Goal: Complete application form

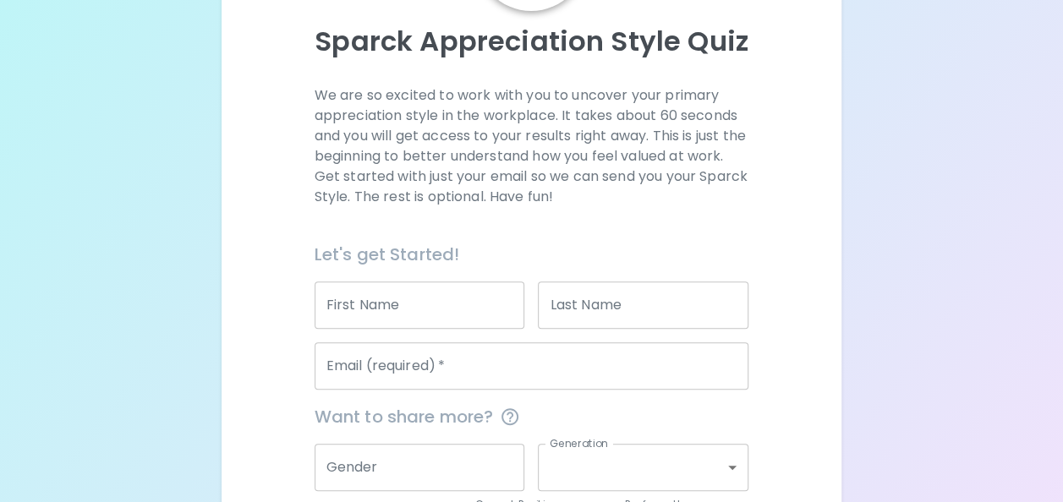
scroll to position [179, 0]
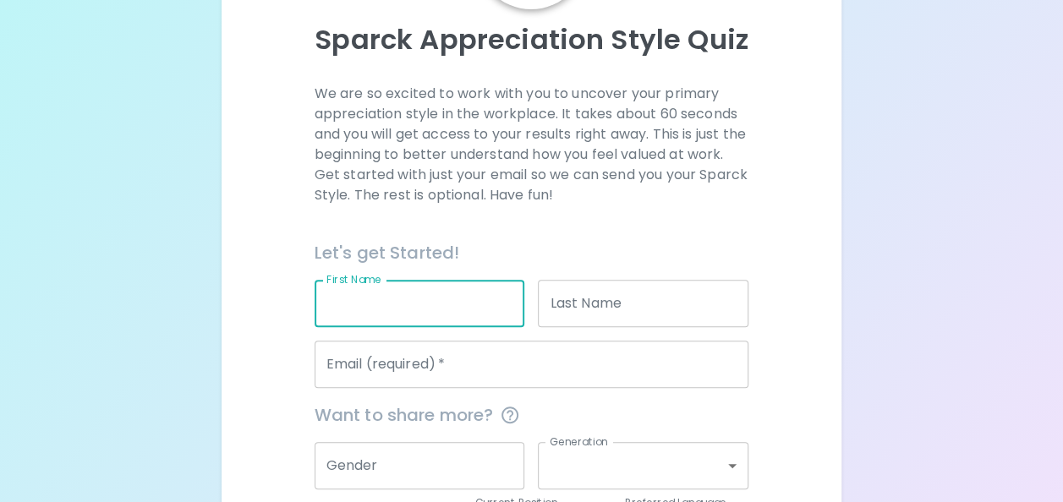
click at [366, 299] on input "First Name" at bounding box center [419, 303] width 211 height 47
type input "[PERSON_NAME]"
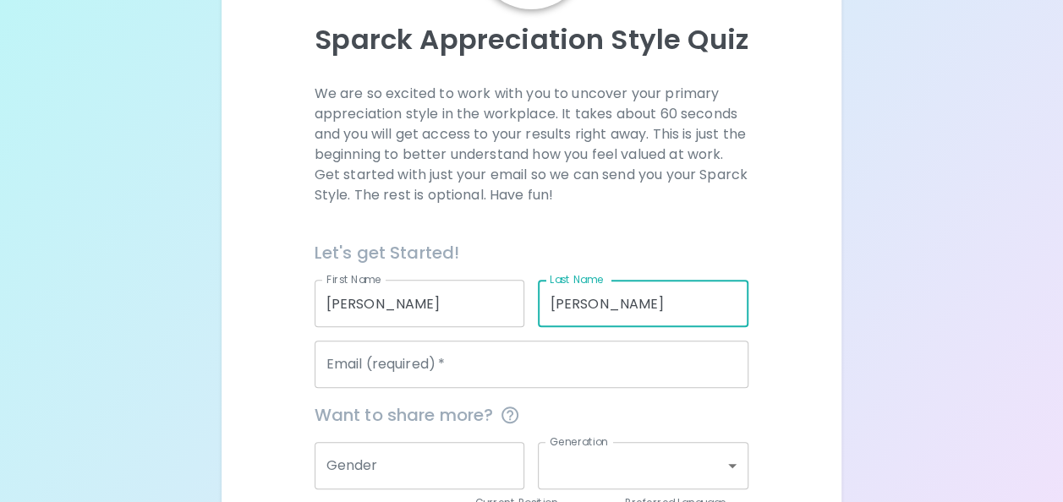
type input "[PERSON_NAME]"
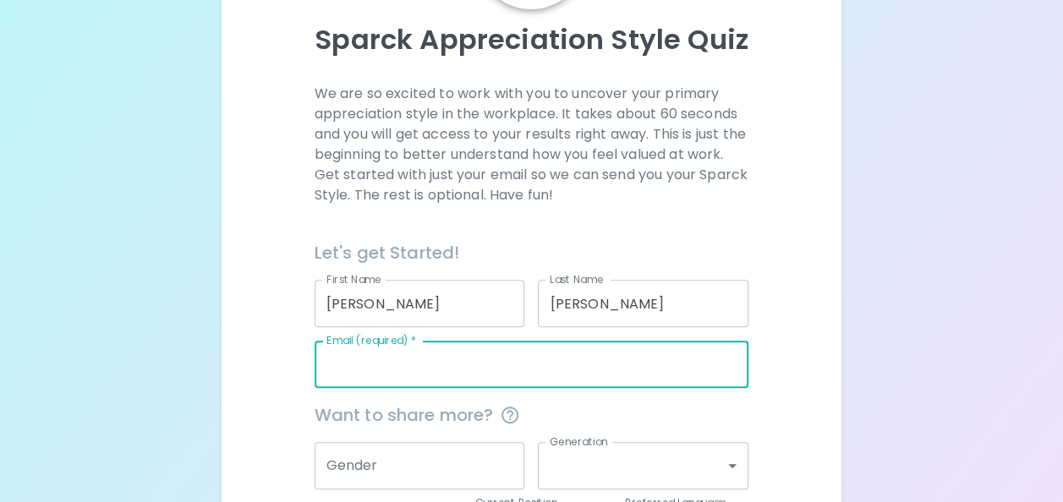
click at [377, 372] on input "Email (required)   *" at bounding box center [531, 364] width 435 height 47
type input "[PERSON_NAME][EMAIL_ADDRESS][PERSON_NAME][DOMAIN_NAME]"
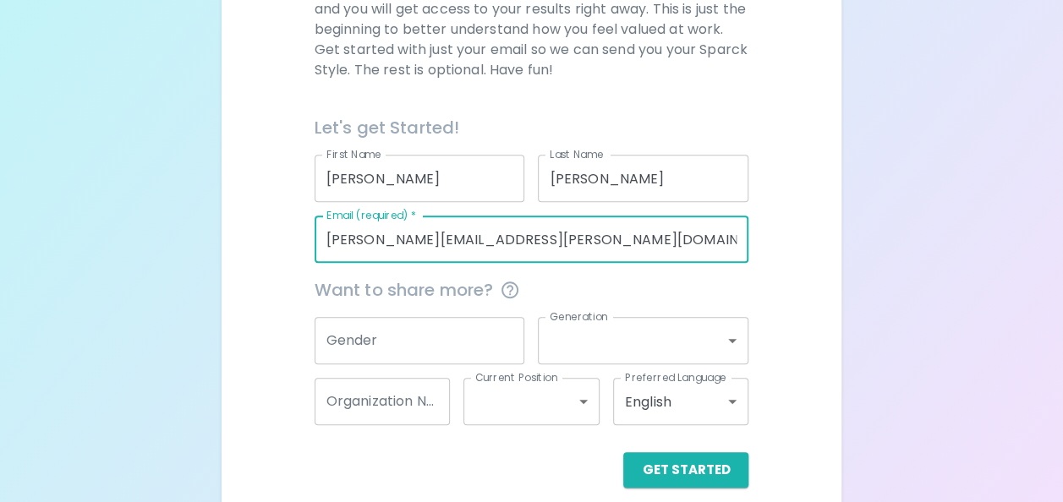
scroll to position [323, 0]
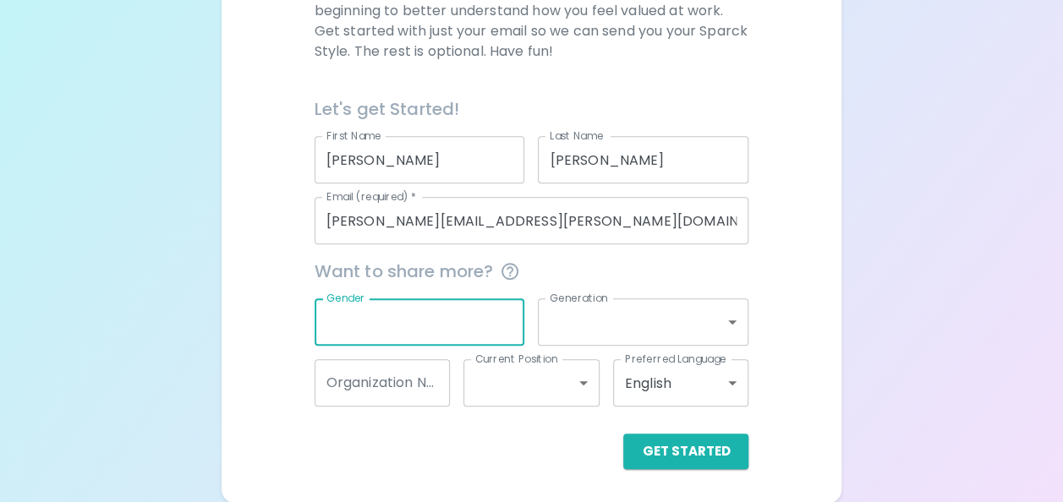
click at [366, 328] on input "Gender" at bounding box center [419, 321] width 211 height 47
type input "[DEMOGRAPHIC_DATA]"
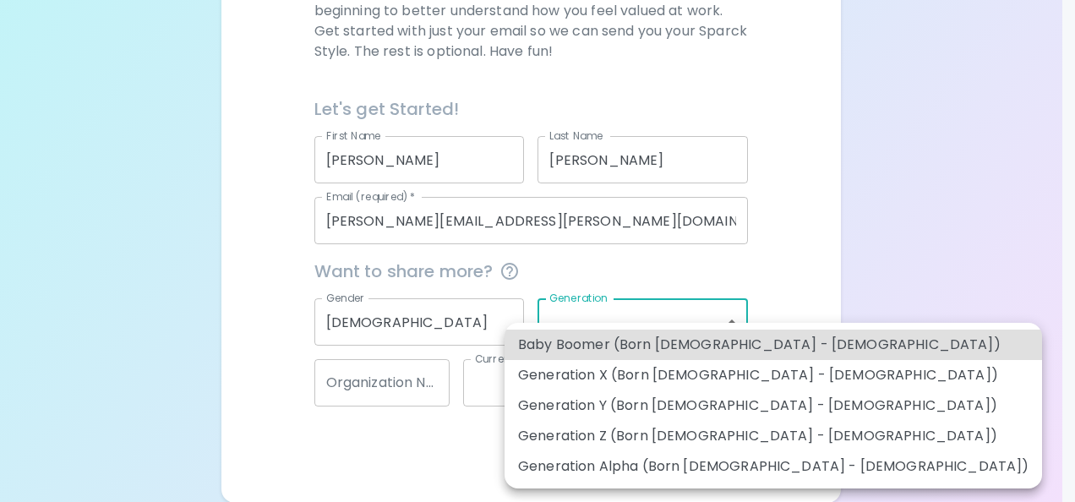
click at [571, 325] on body "Sparck Appreciation Style Quiz We are so excited to work with you to uncover yo…" at bounding box center [537, 90] width 1075 height 826
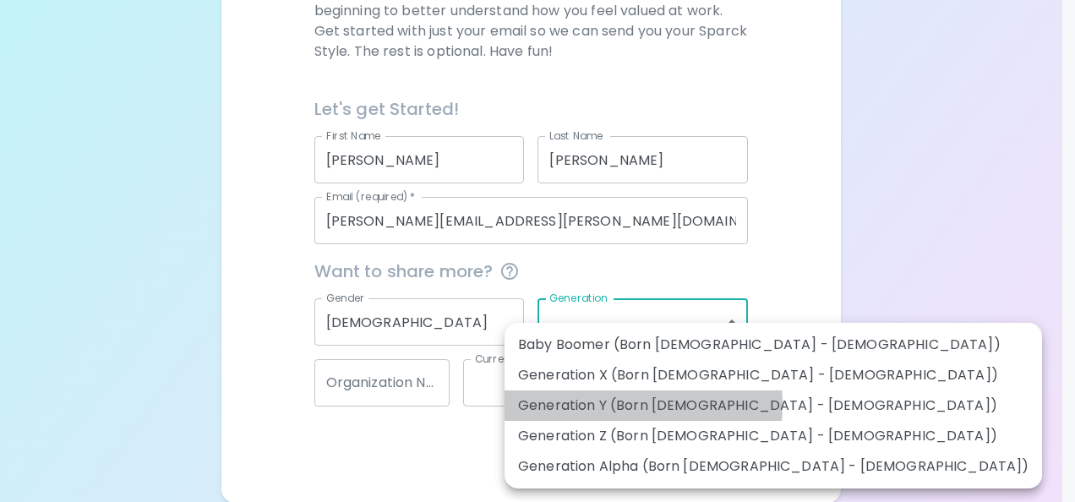
click at [578, 404] on li "Generation Y (Born [DEMOGRAPHIC_DATA] - [DEMOGRAPHIC_DATA])" at bounding box center [774, 406] width 538 height 30
type input "generation_y"
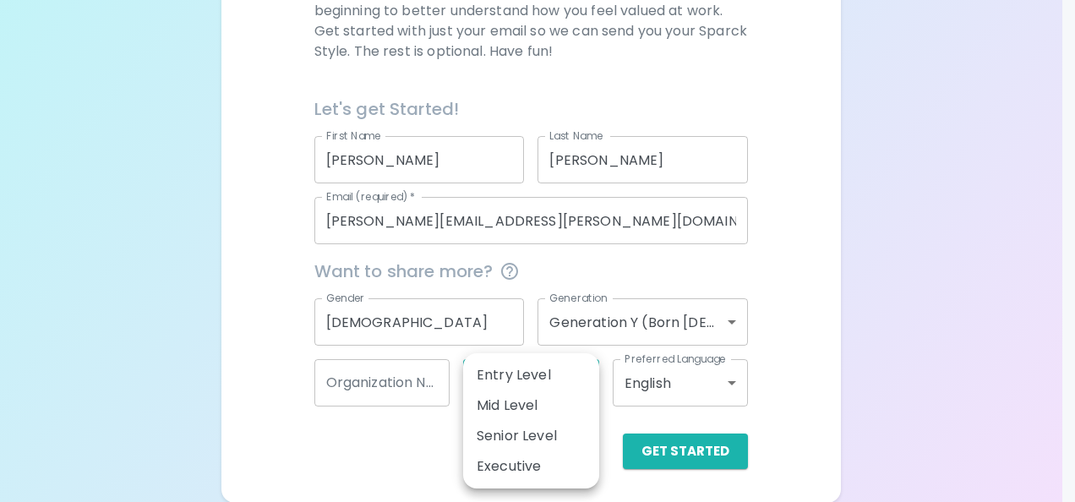
click at [549, 380] on body "Sparck Appreciation Style Quiz We are so excited to work with you to uncover yo…" at bounding box center [537, 90] width 1075 height 826
click at [541, 381] on li "Entry Level" at bounding box center [531, 375] width 136 height 30
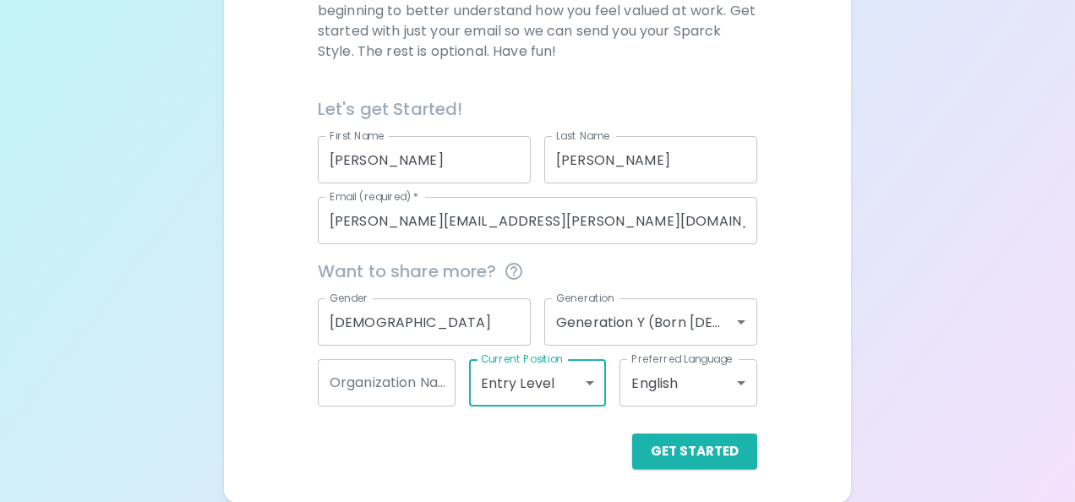
click at [540, 377] on body "Sparck Appreciation Style Quiz We are so excited to work with you to uncover yo…" at bounding box center [537, 90] width 1075 height 826
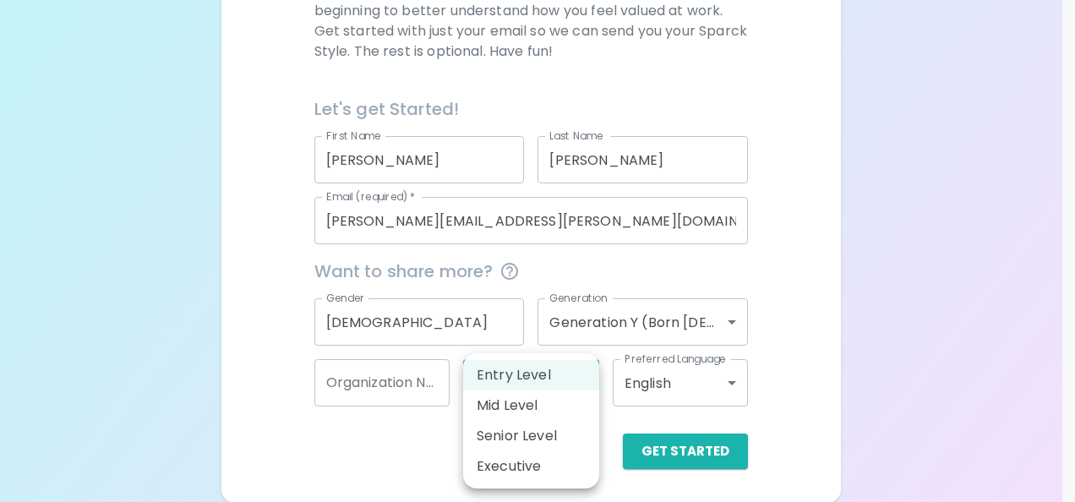
click at [536, 399] on li "Mid Level" at bounding box center [531, 406] width 136 height 30
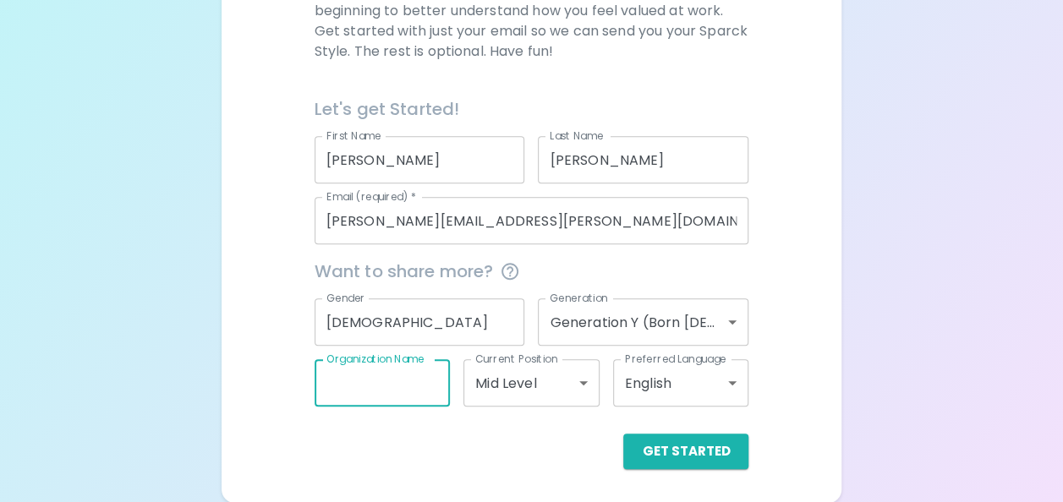
click at [375, 375] on input "Organization Name" at bounding box center [382, 382] width 136 height 47
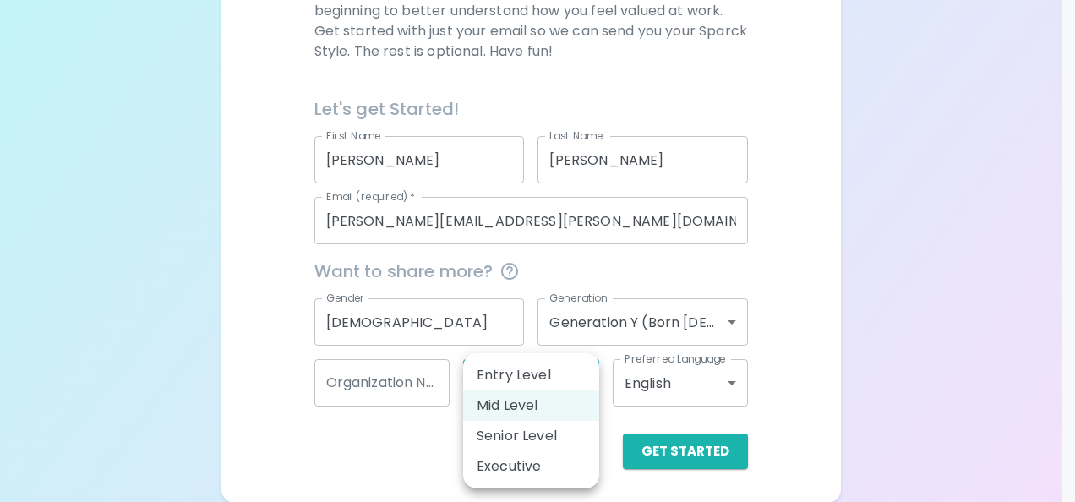
click at [514, 387] on body "Sparck Appreciation Style Quiz We are so excited to work with you to uncover yo…" at bounding box center [537, 90] width 1075 height 826
click at [529, 381] on li "Entry Level" at bounding box center [531, 375] width 136 height 30
type input "entry_level"
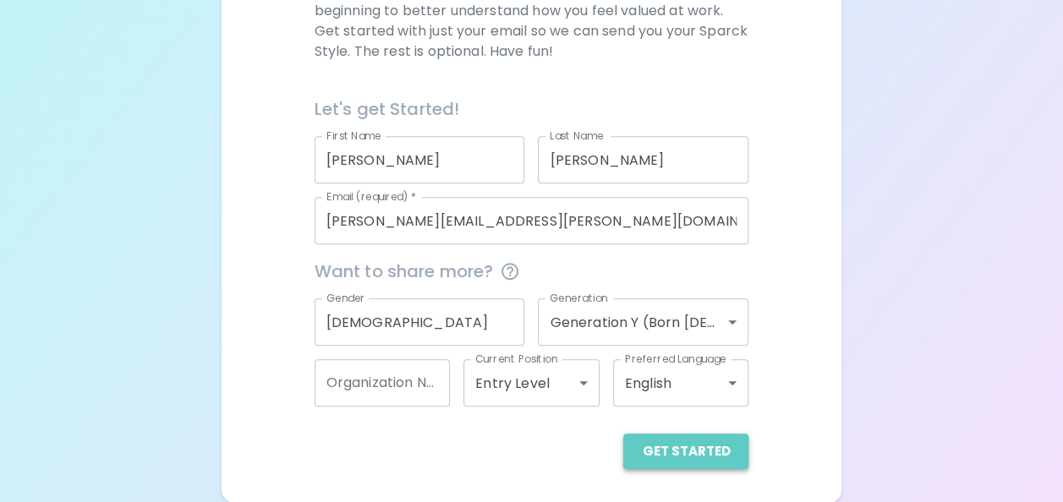
click at [699, 457] on button "Get Started" at bounding box center [685, 452] width 125 height 36
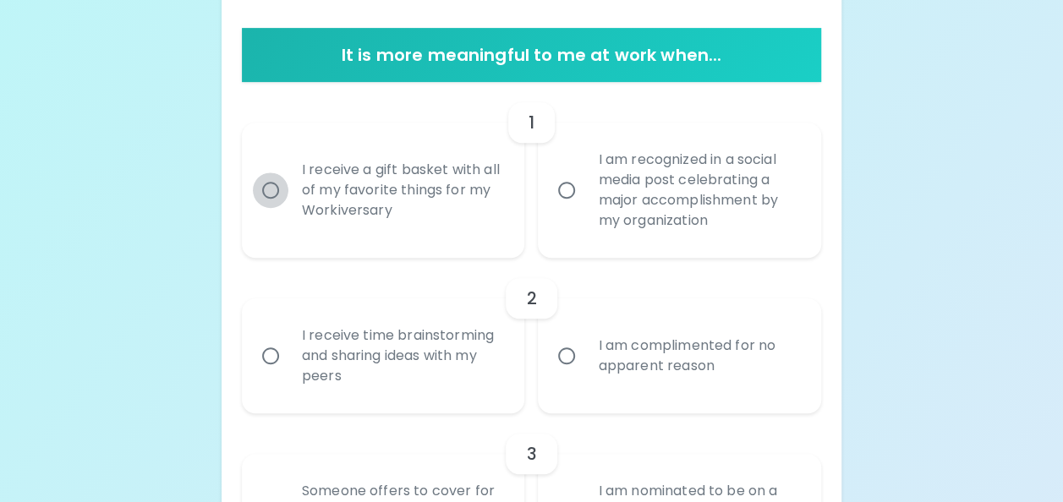
click at [267, 194] on input "I receive a gift basket with all of my favorite things for my Workiversary" at bounding box center [271, 190] width 36 height 36
radio input "true"
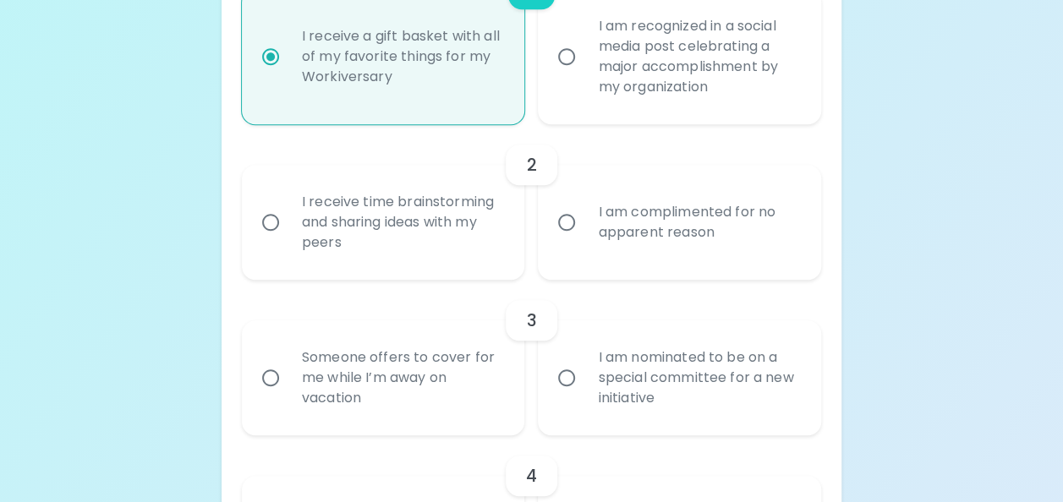
scroll to position [458, 0]
click at [271, 220] on input "I receive time brainstorming and sharing ideas with my peers" at bounding box center [271, 221] width 36 height 36
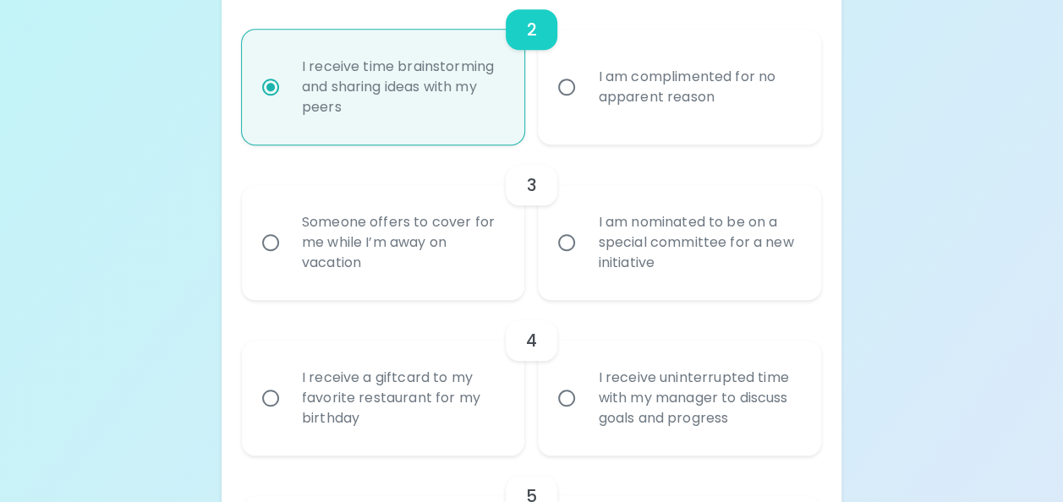
scroll to position [593, 0]
radio input "true"
click at [269, 239] on input "Someone offers to cover for me while I’m away on vacation" at bounding box center [271, 241] width 36 height 36
radio input "false"
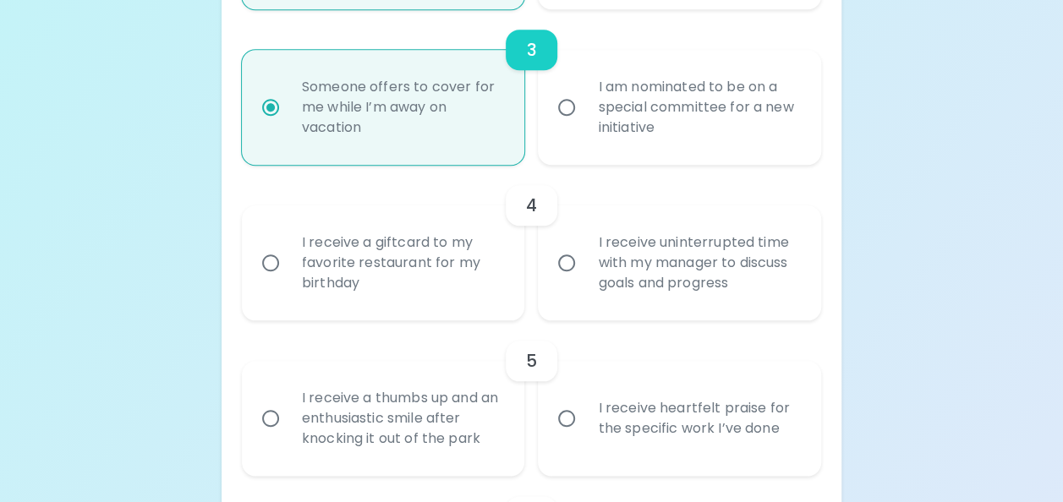
scroll to position [729, 0]
radio input "true"
click at [568, 263] on input "I receive uninterrupted time with my manager to discuss goals and progress" at bounding box center [567, 261] width 36 height 36
radio input "false"
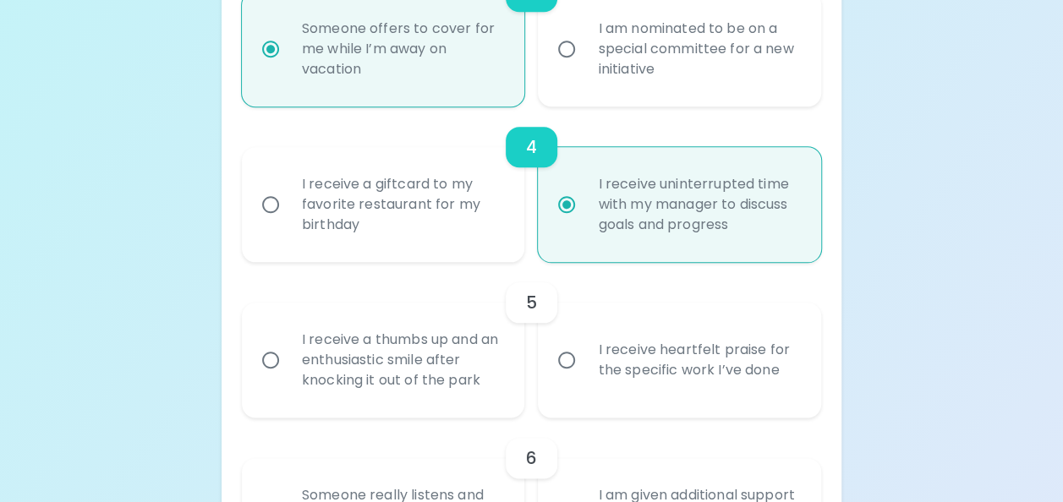
scroll to position [864, 0]
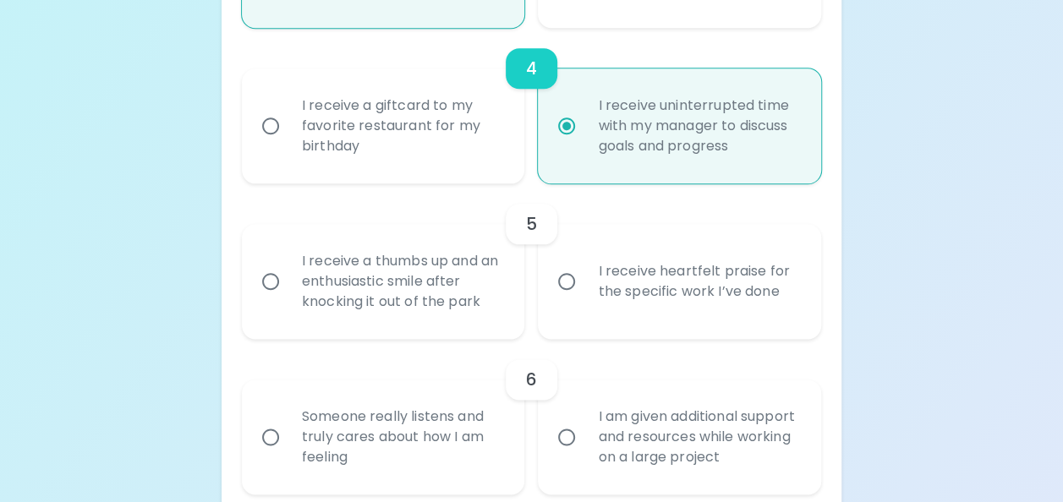
radio input "true"
click at [568, 278] on input "I receive heartfelt praise for the specific work I’ve done" at bounding box center [567, 282] width 36 height 36
radio input "false"
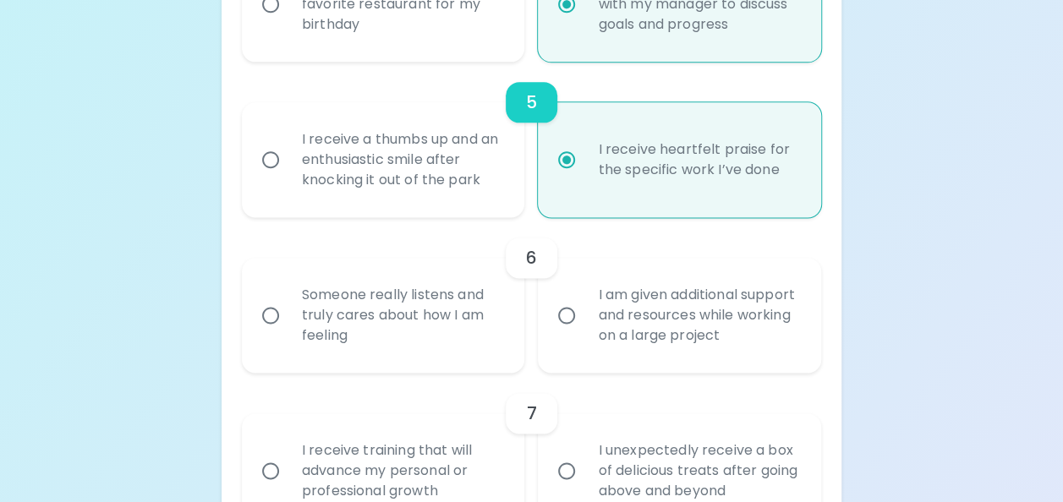
scroll to position [999, 0]
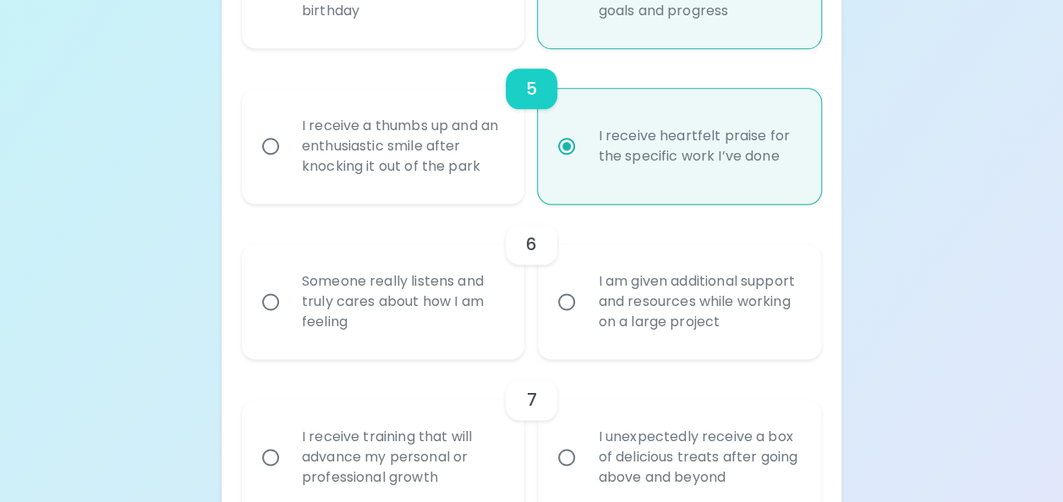
radio input "true"
click at [277, 306] on input "Someone really listens and truly cares about how I am feeling" at bounding box center [271, 302] width 36 height 36
radio input "false"
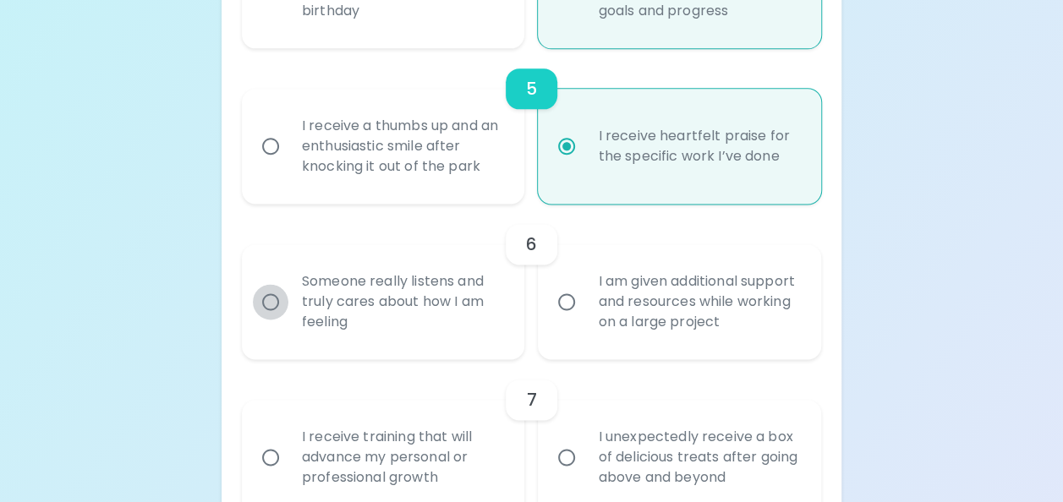
radio input "false"
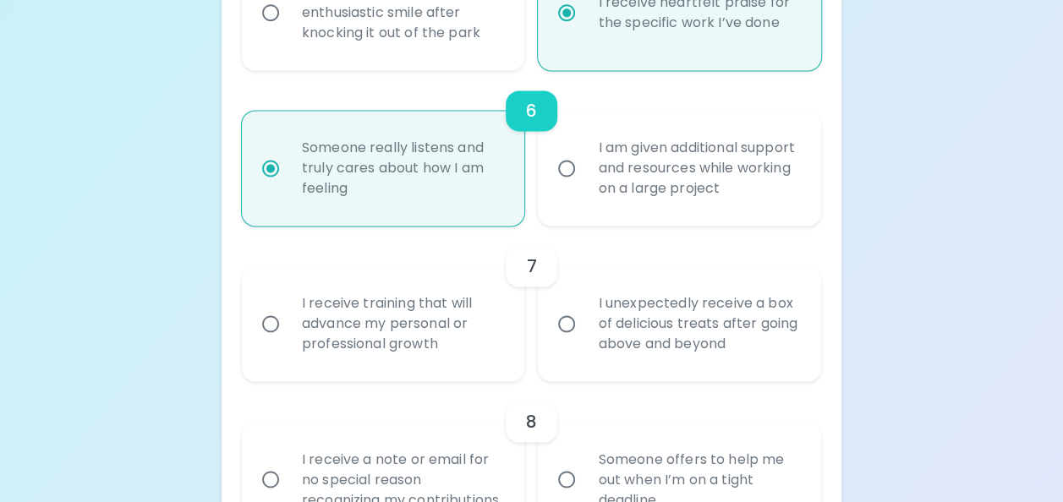
scroll to position [1135, 0]
radio input "true"
click at [267, 321] on input "I receive training that will advance my personal or professional growth" at bounding box center [271, 322] width 36 height 36
radio input "false"
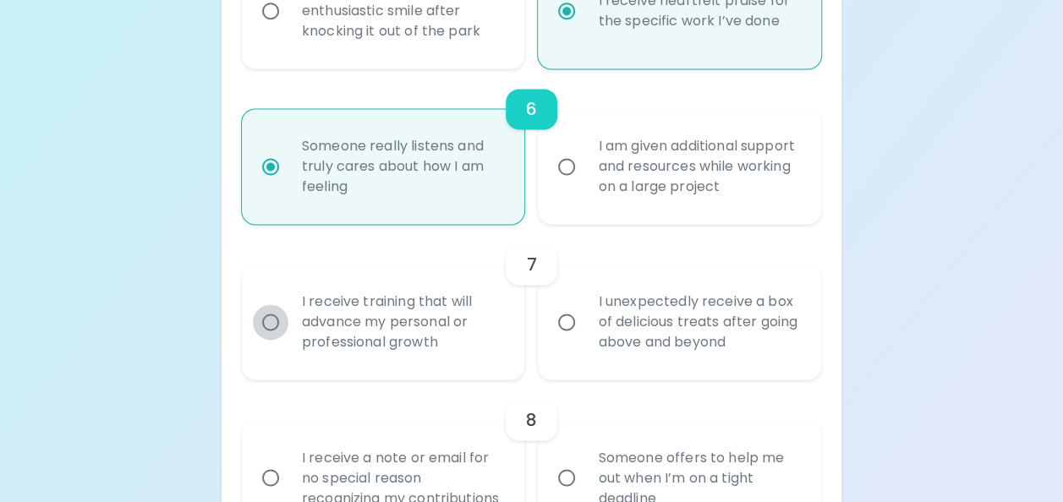
radio input "false"
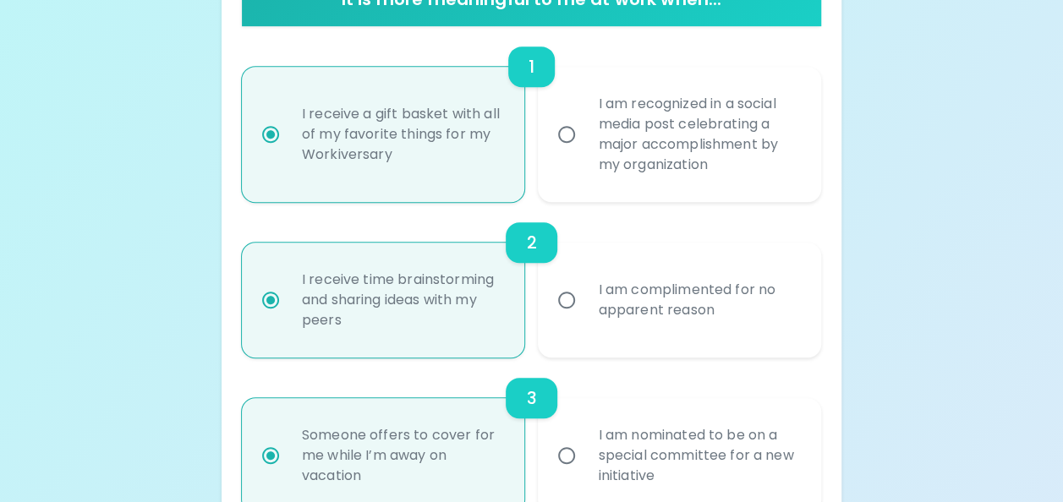
scroll to position [380, 0]
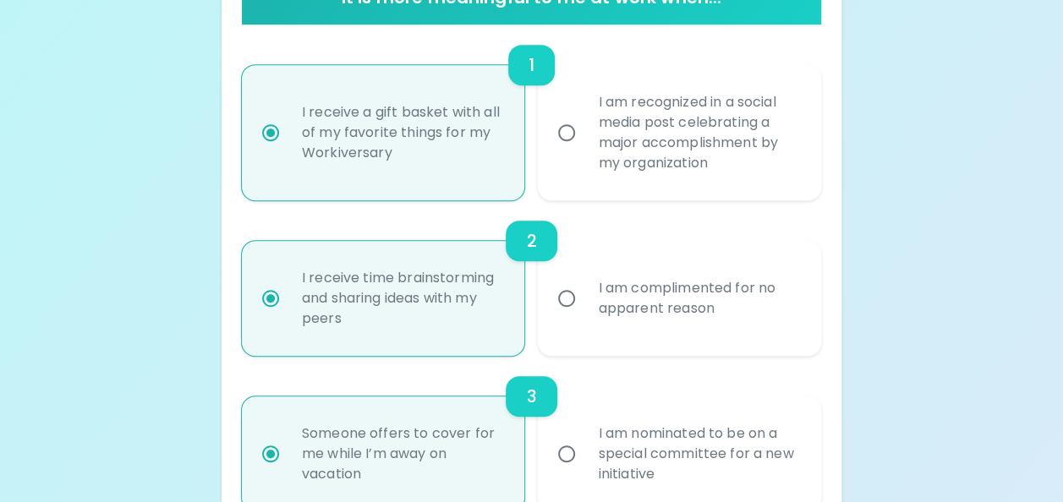
radio input "true"
radio input "false"
click at [566, 134] on input "I am recognized in a social media post celebrating a major accomplishment by my…" at bounding box center [567, 133] width 36 height 36
radio input "false"
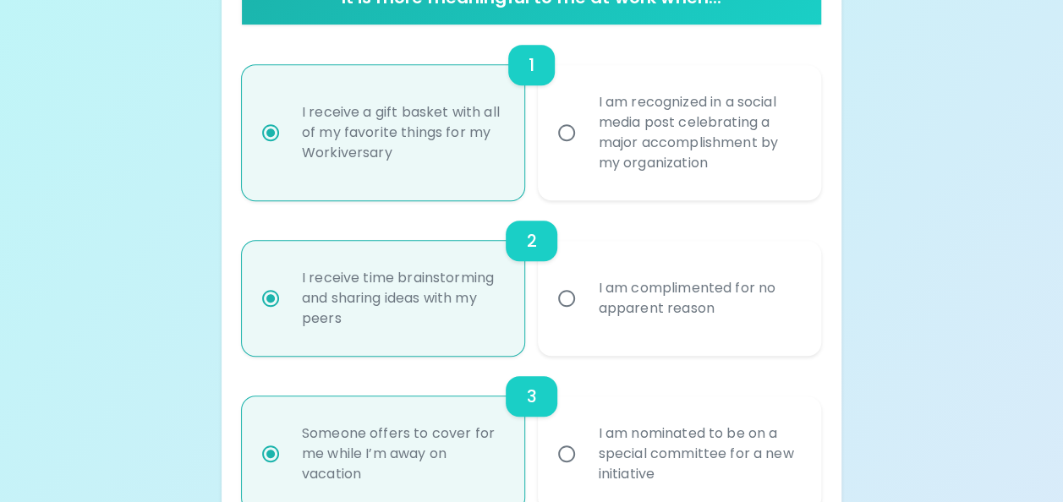
radio input "false"
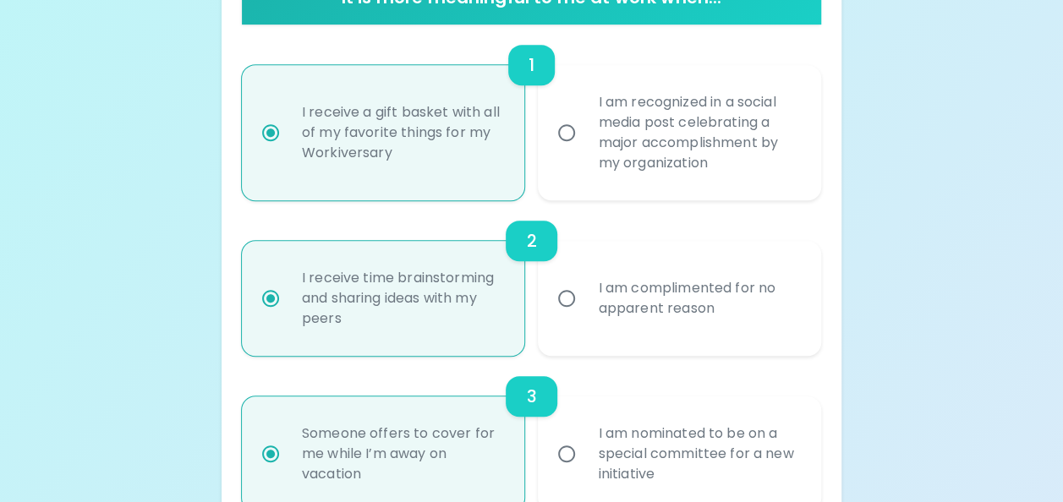
radio input "true"
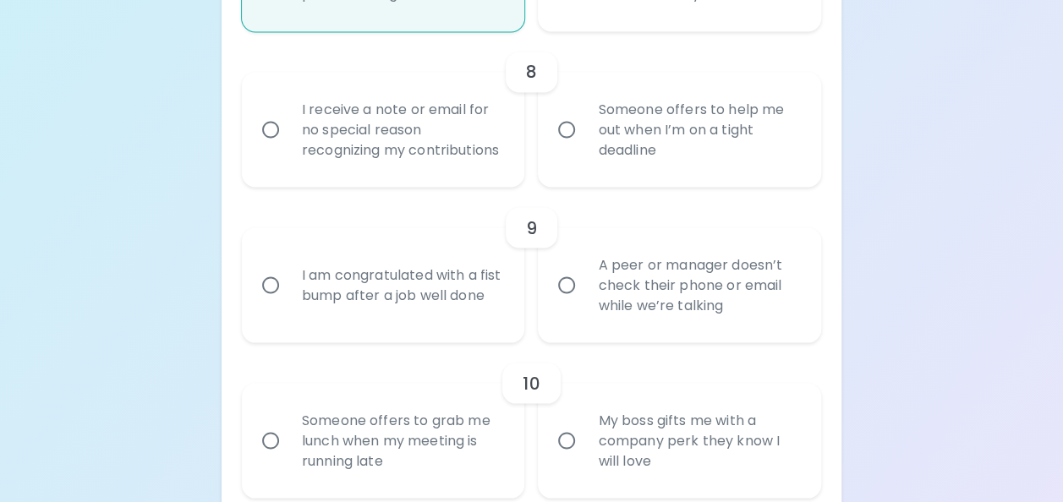
scroll to position [1484, 0]
radio input "true"
click at [569, 134] on input "Someone offers to help me out when I’m on a tight deadline" at bounding box center [567, 129] width 36 height 36
radio input "false"
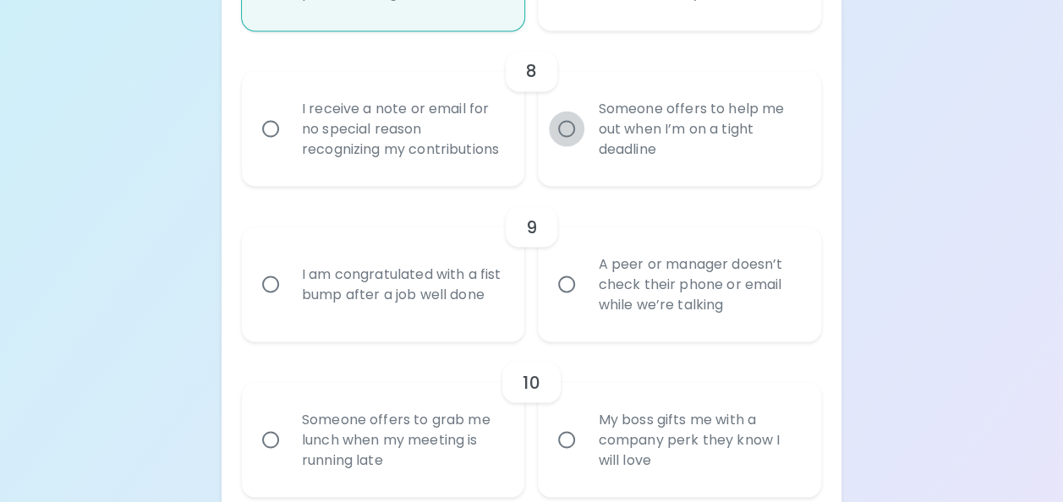
radio input "false"
radio input "true"
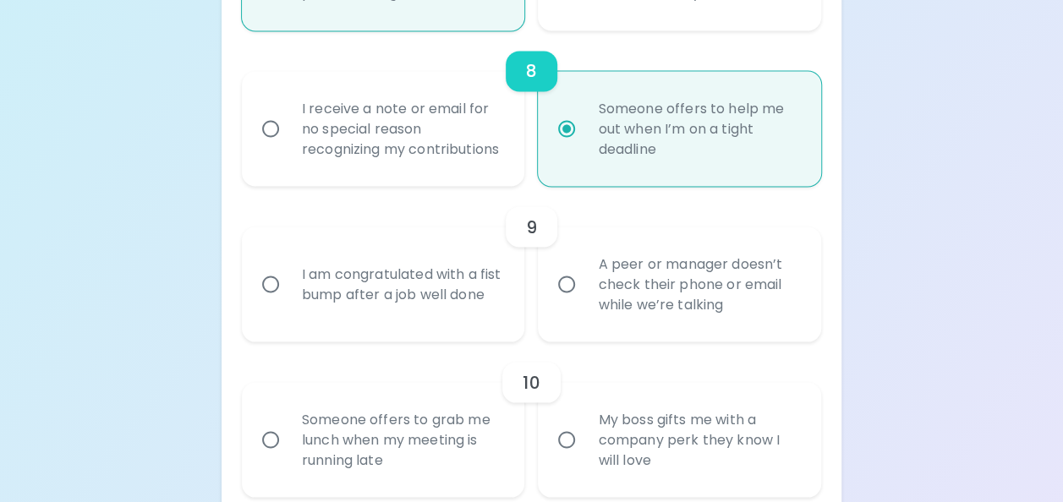
scroll to position [1619, 0]
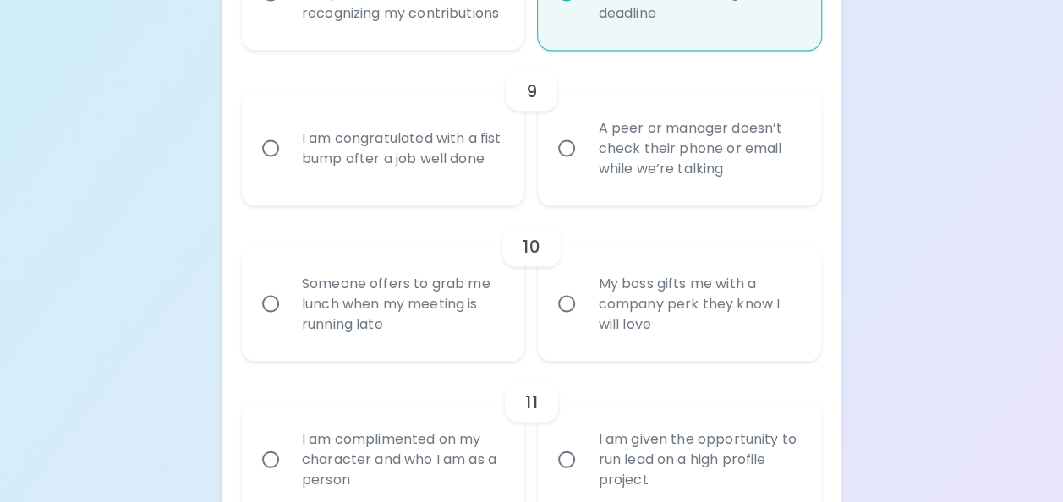
radio input "true"
click at [569, 161] on input "A peer or manager doesn’t check their phone or email while we’re talking" at bounding box center [567, 149] width 36 height 36
radio input "false"
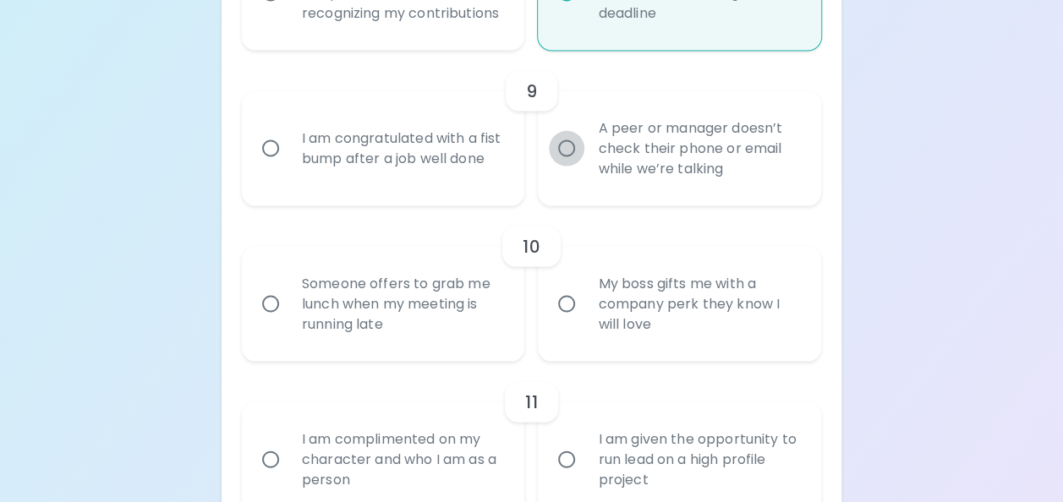
radio input "false"
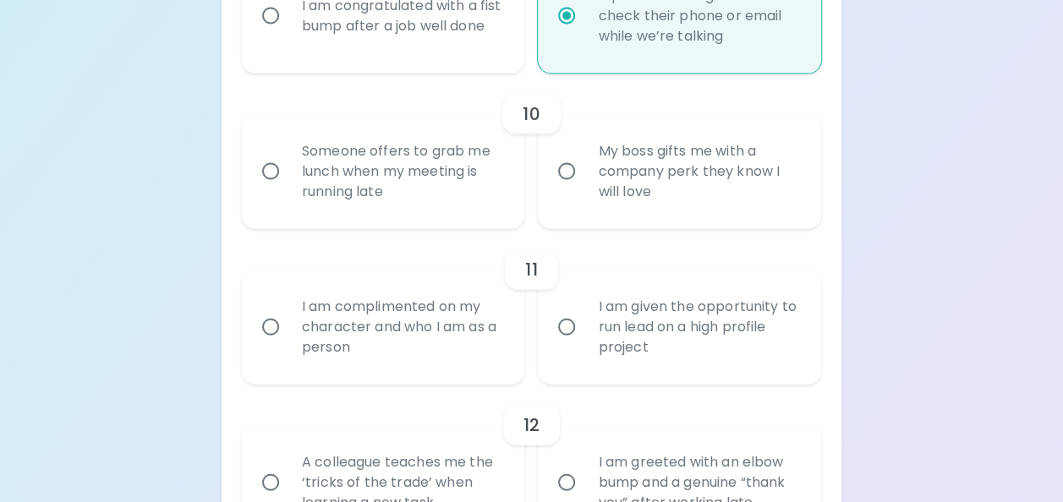
scroll to position [1754, 0]
radio input "true"
click at [270, 187] on input "Someone offers to grab me lunch when my meeting is running late" at bounding box center [271, 169] width 36 height 36
radio input "false"
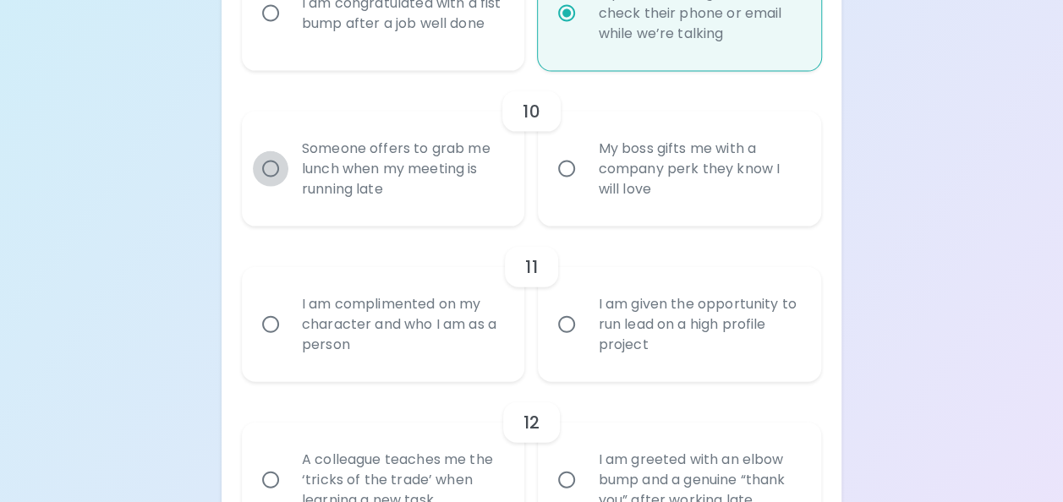
radio input "false"
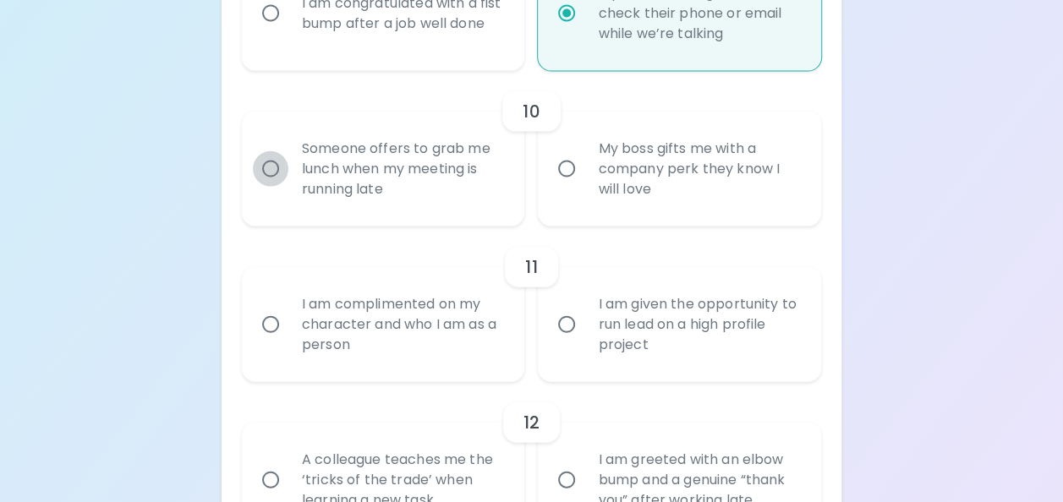
radio input "false"
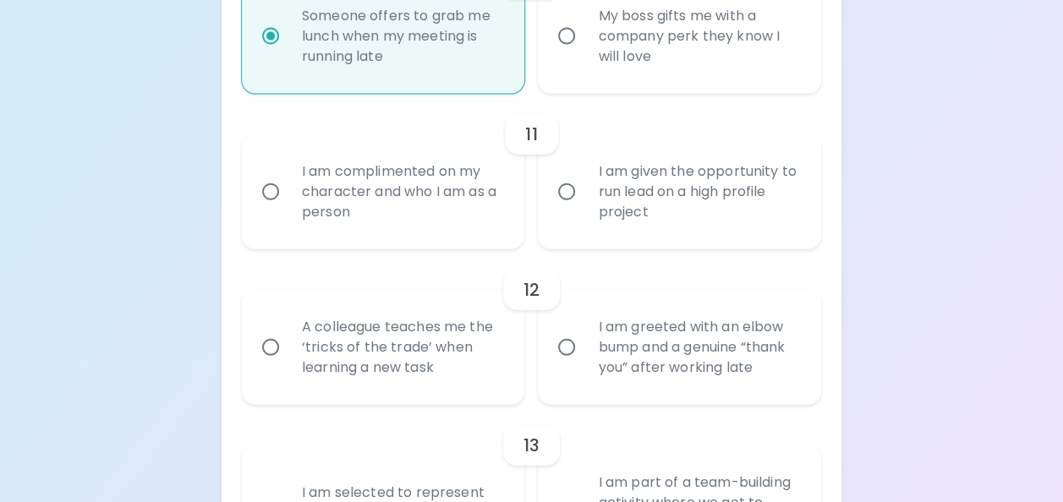
scroll to position [1890, 0]
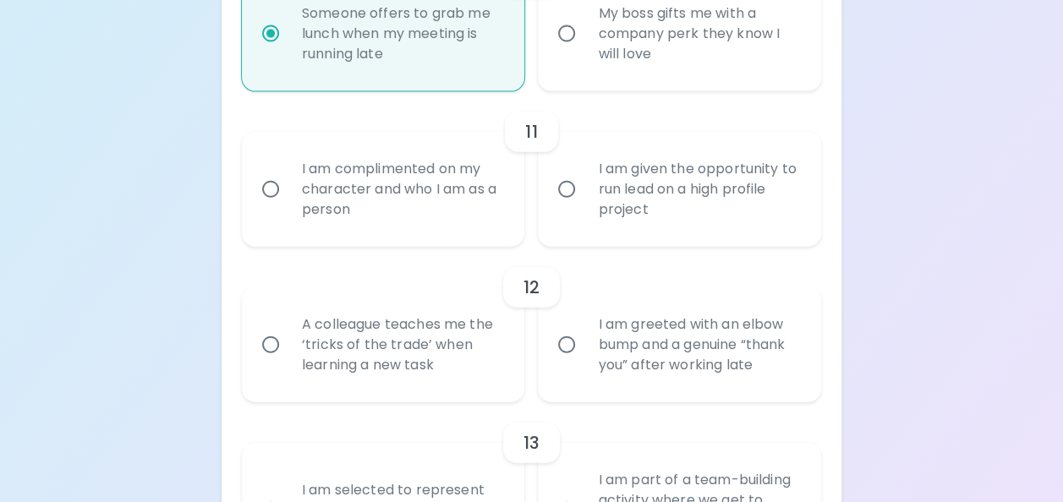
radio input "true"
click at [276, 363] on input "A colleague teaches me the ‘tricks of the trade’ when learning a new task" at bounding box center [271, 345] width 36 height 36
radio input "false"
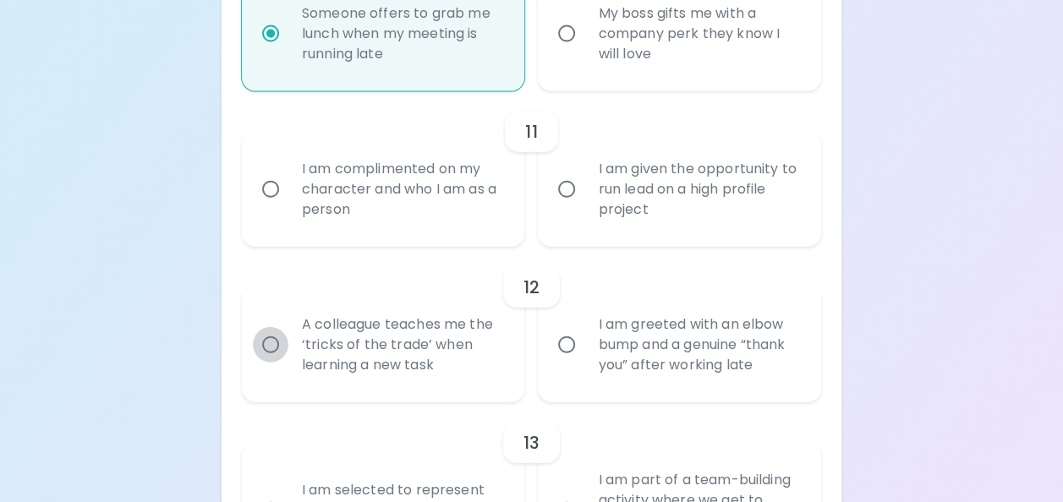
radio input "false"
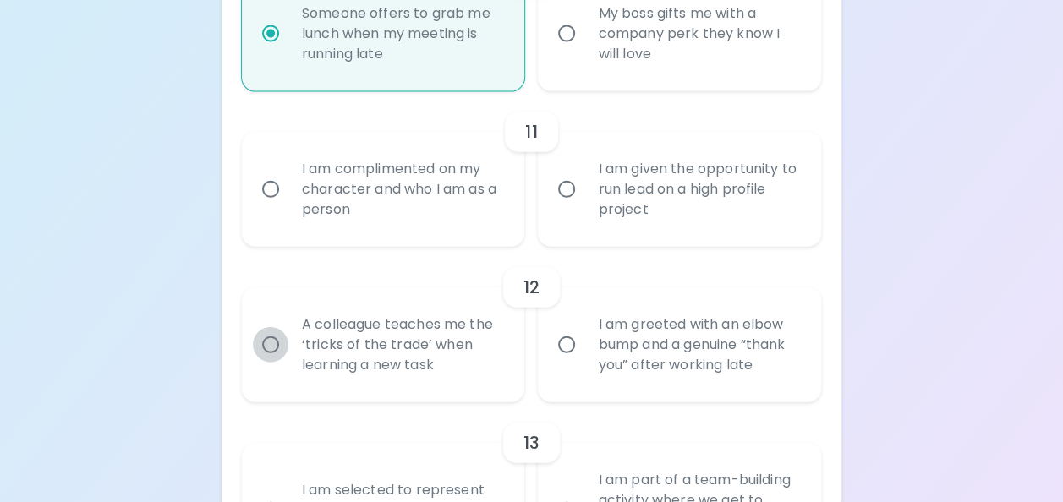
radio input "false"
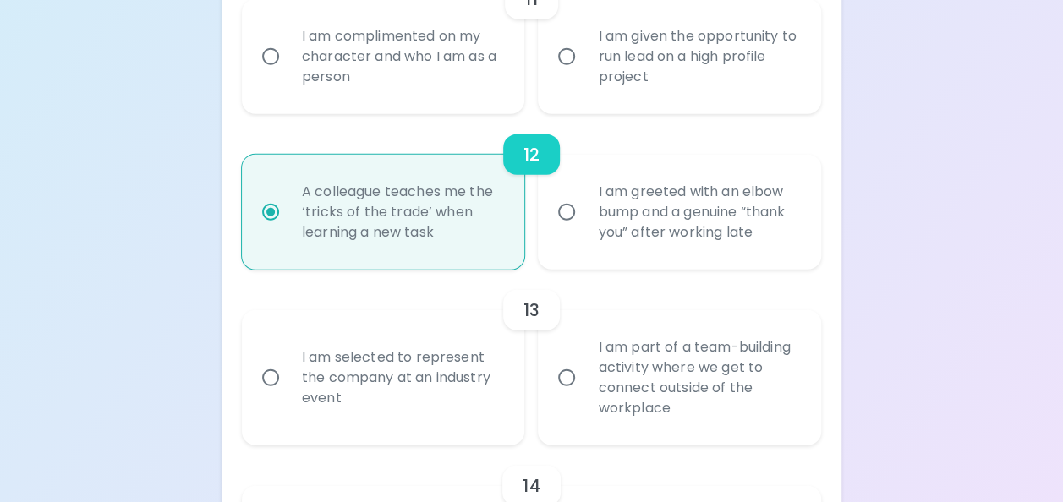
scroll to position [2025, 0]
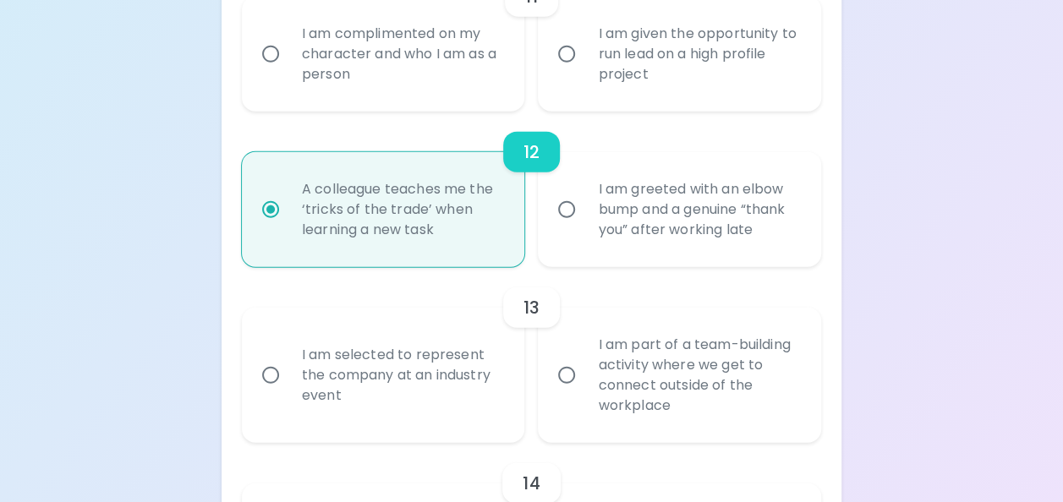
radio input "true"
click at [558, 72] on input "I am given the opportunity to run lead on a high profile project" at bounding box center [567, 54] width 36 height 36
radio input "false"
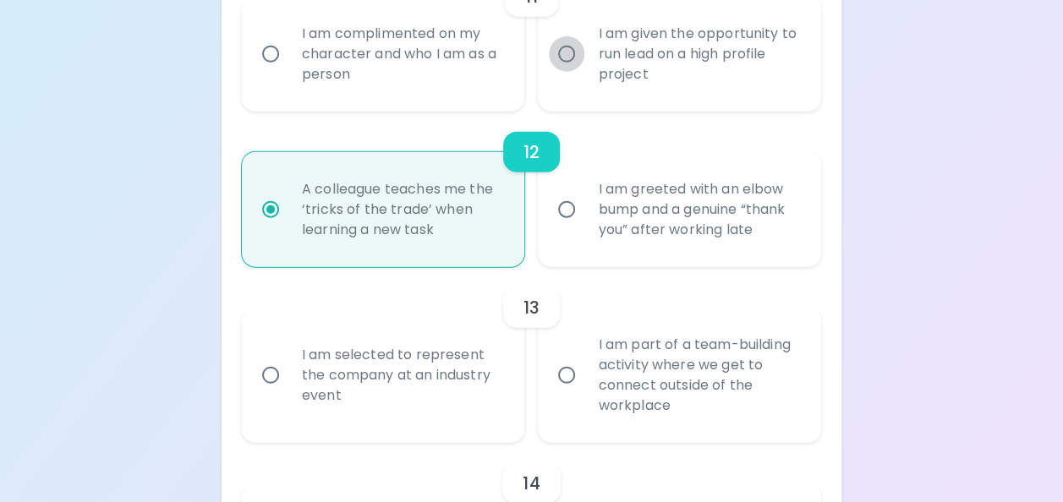
radio input "false"
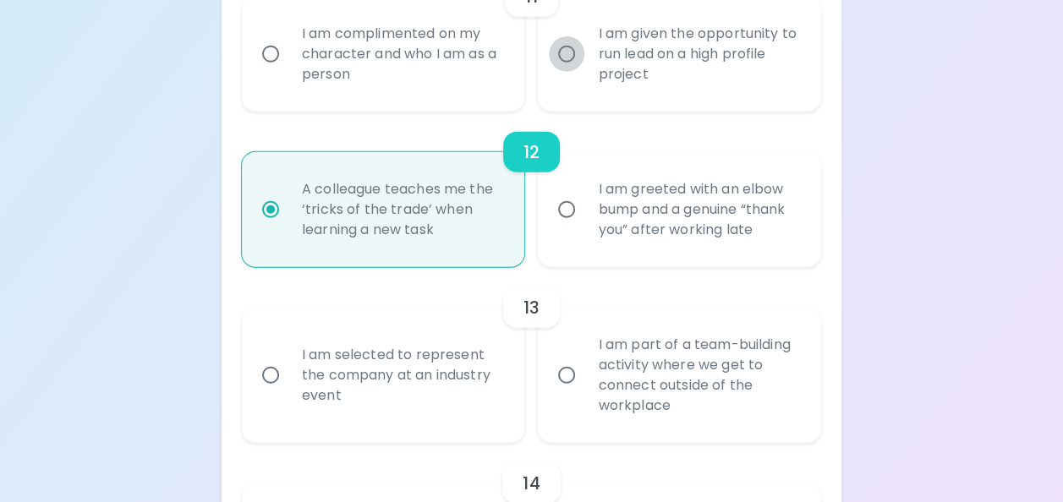
radio input "false"
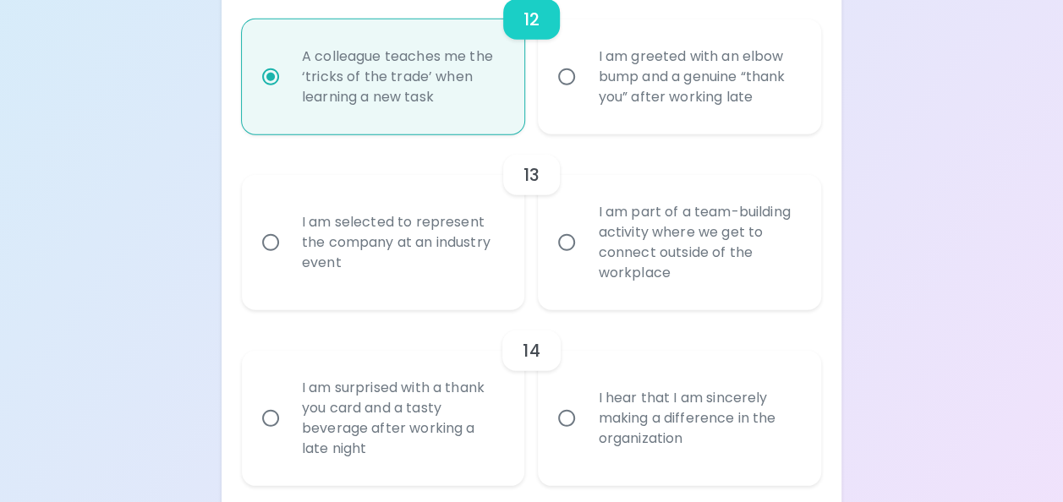
scroll to position [2160, 0]
radio input "true"
click at [260, 258] on input "I am selected to represent the company at an industry event" at bounding box center [271, 240] width 36 height 36
radio input "false"
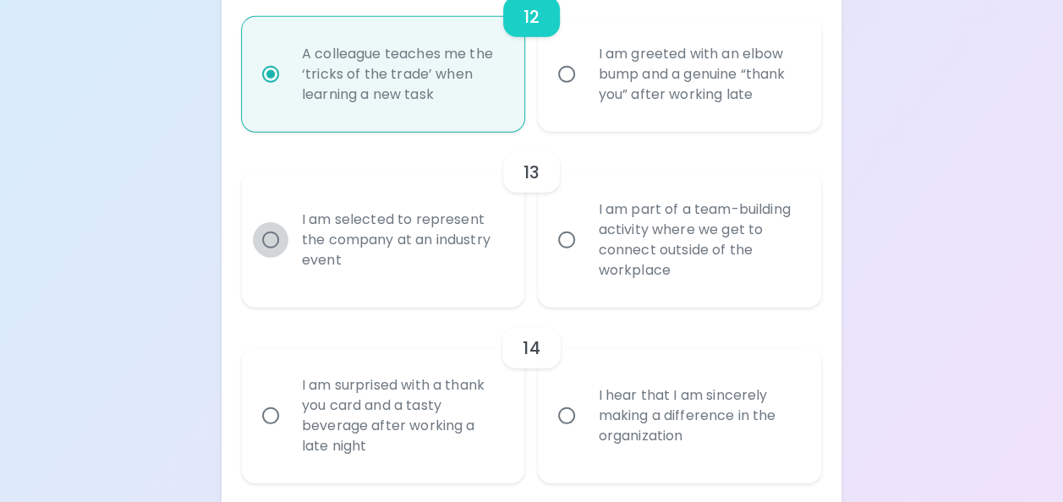
radio input "false"
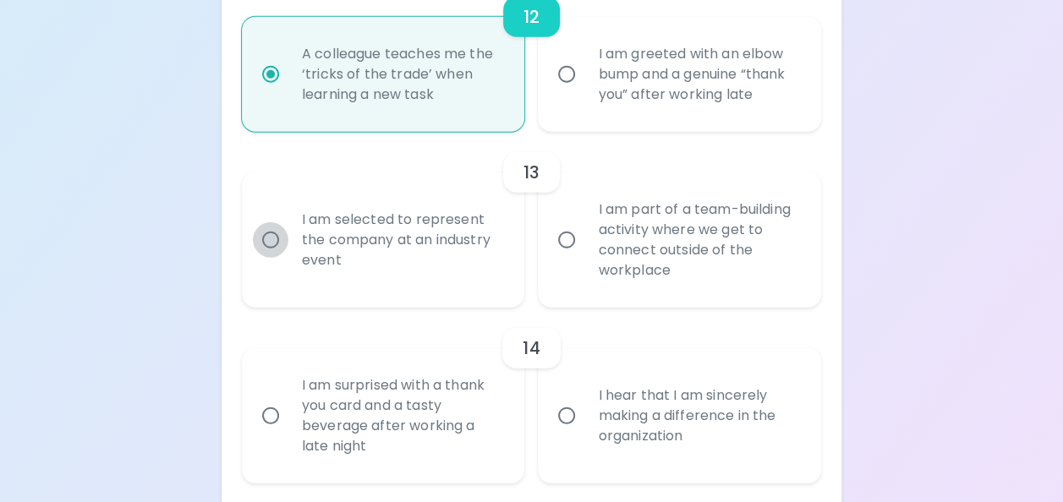
radio input "false"
radio input "true"
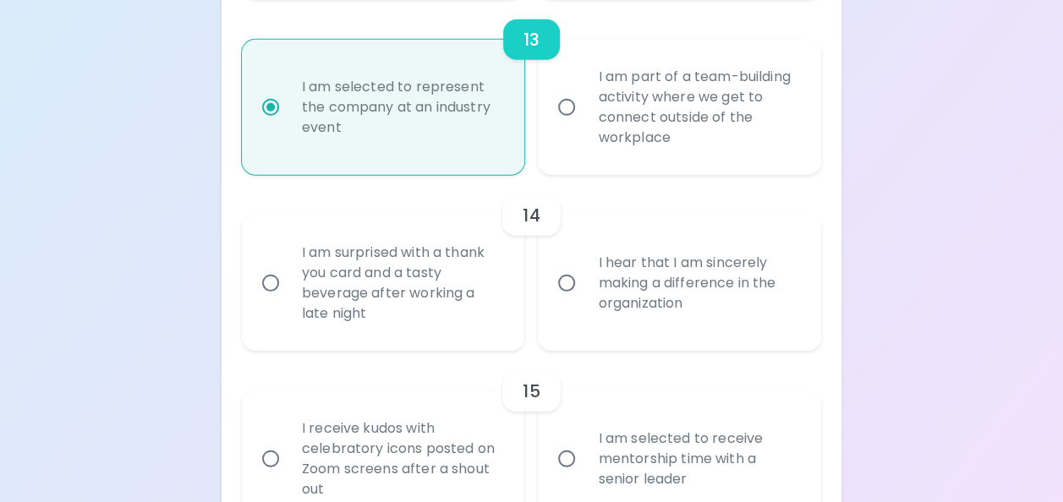
scroll to position [2295, 0]
radio input "true"
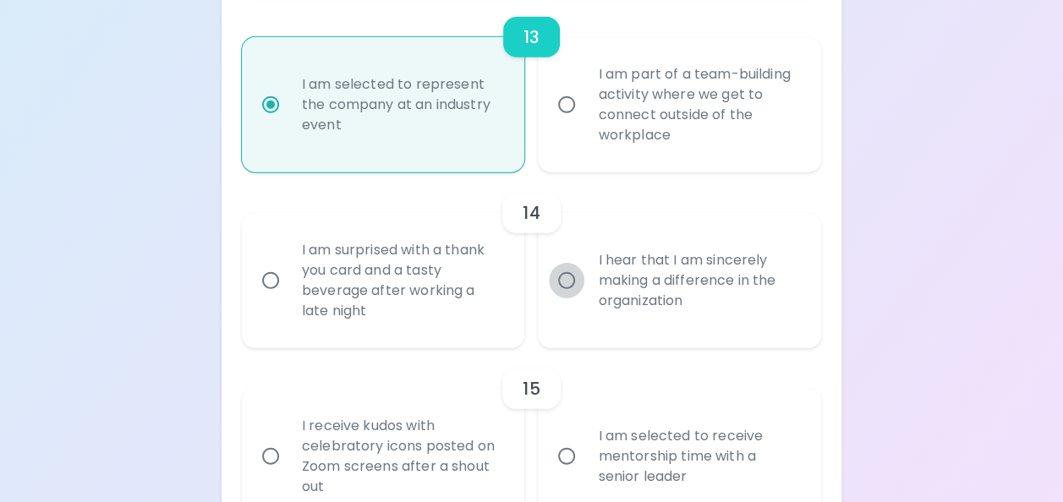
click at [565, 298] on input "I hear that I am sincerely making a difference in the organization" at bounding box center [567, 281] width 36 height 36
radio input "false"
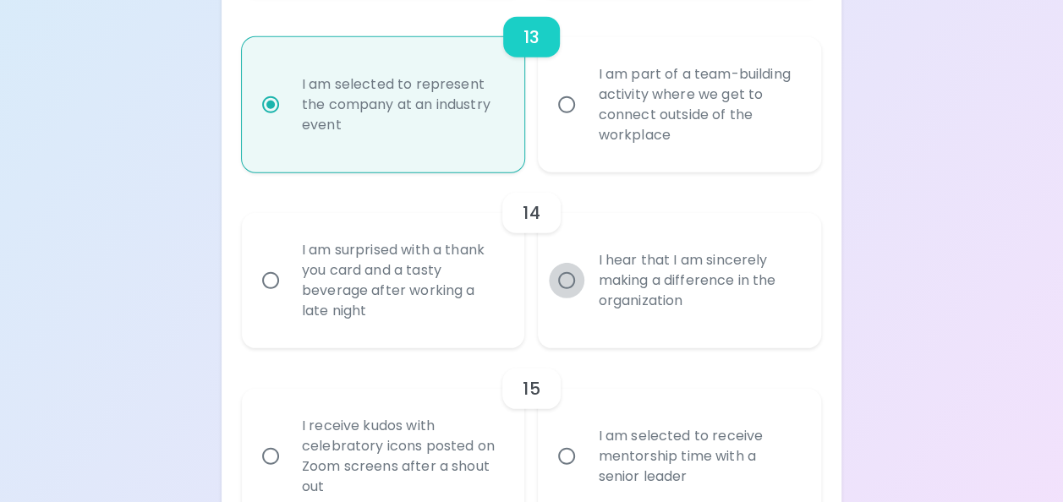
radio input "false"
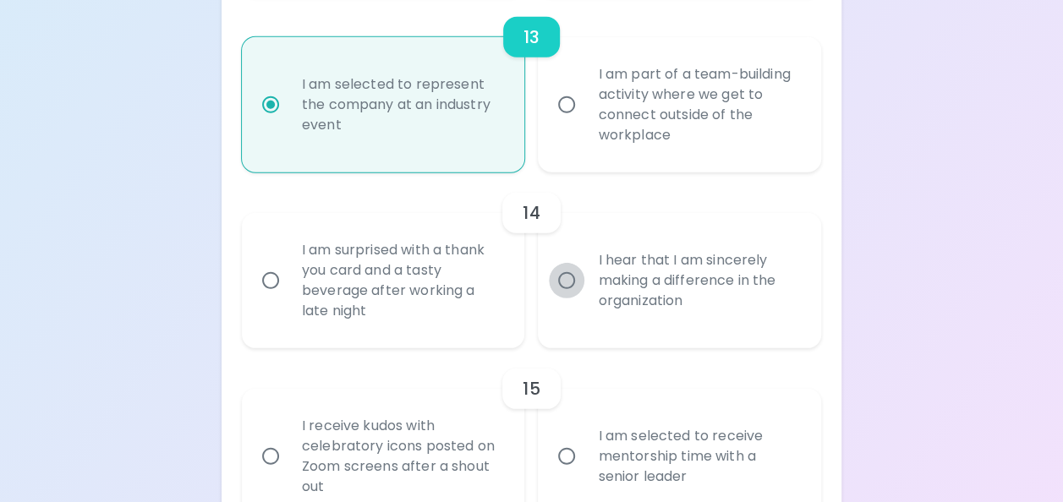
radio input "false"
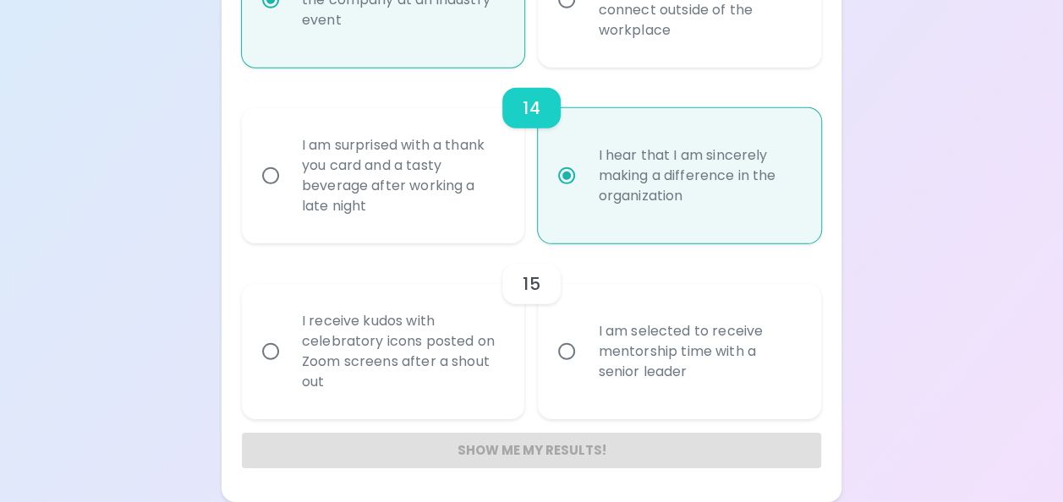
scroll to position [2420, 0]
radio input "true"
click at [571, 338] on input "I am selected to receive mentorship time with a senior leader" at bounding box center [567, 352] width 36 height 36
radio input "false"
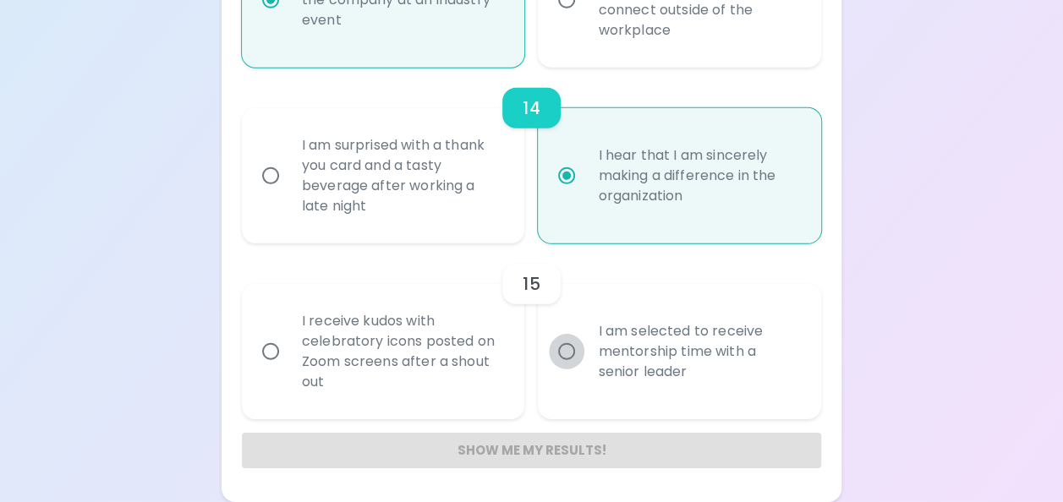
radio input "false"
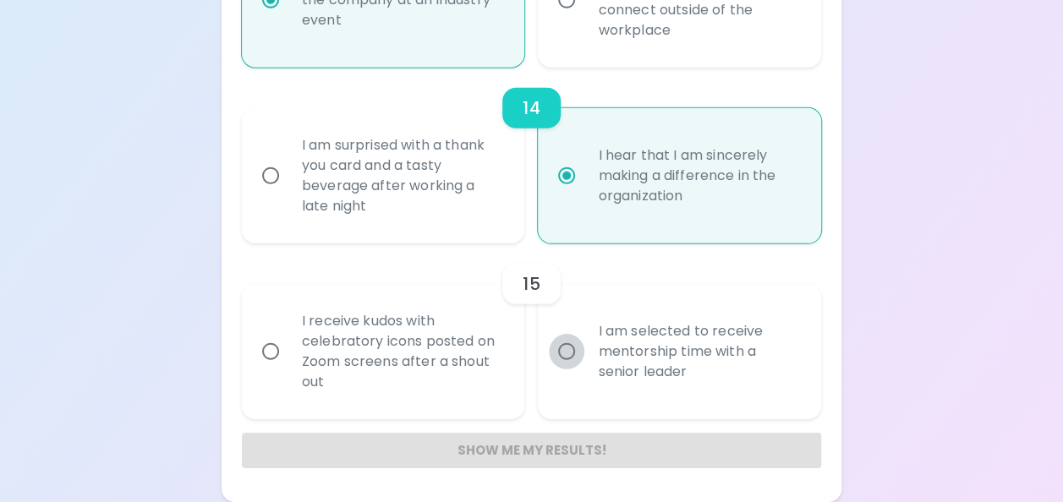
radio input "false"
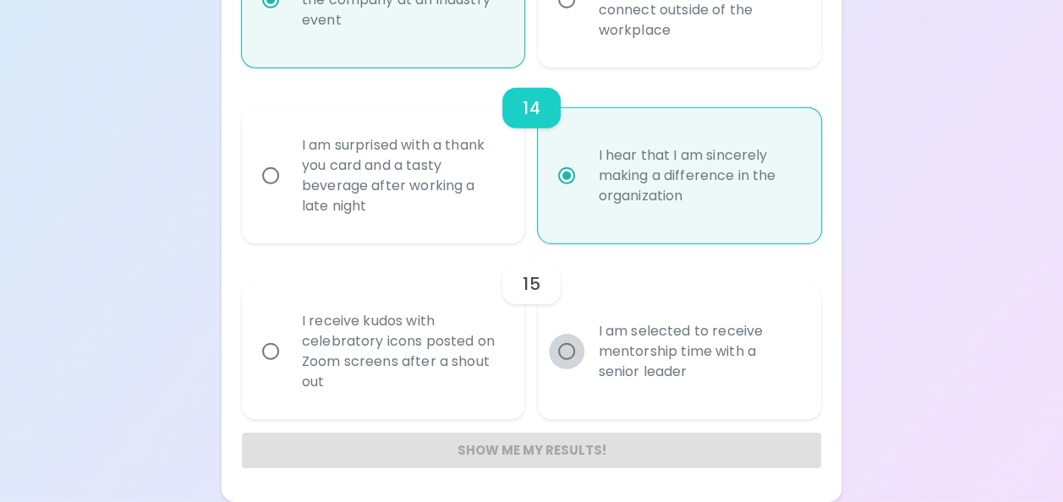
radio input "false"
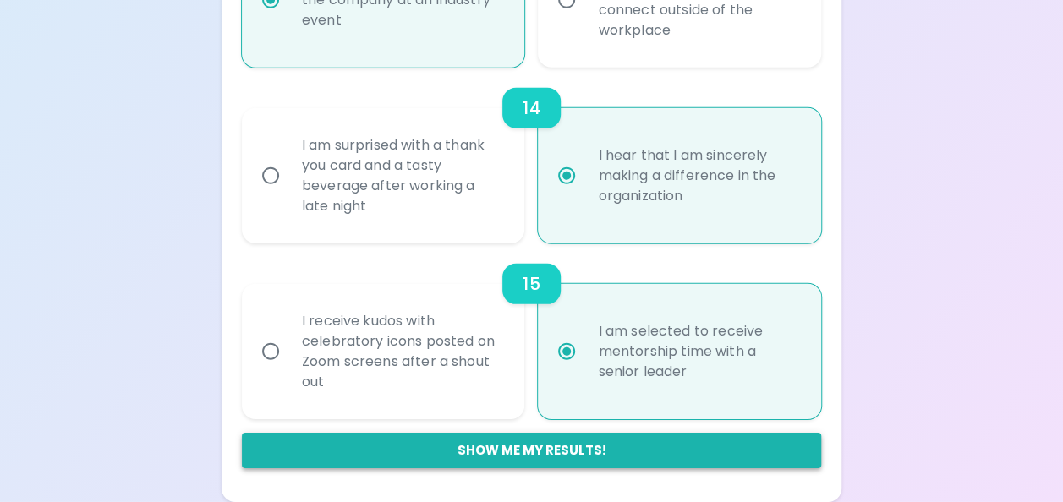
radio input "true"
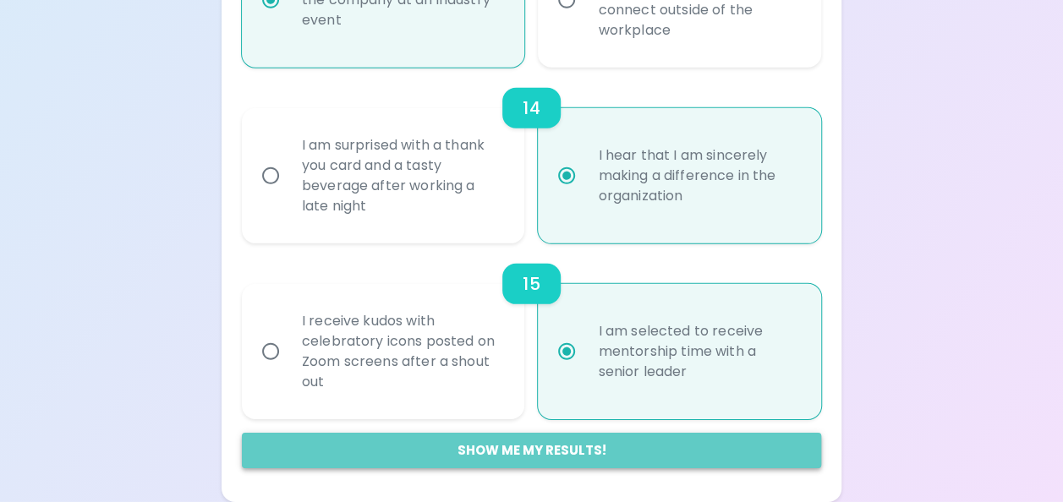
click at [440, 455] on button "Show me my results!" at bounding box center [531, 451] width 579 height 36
radio input "false"
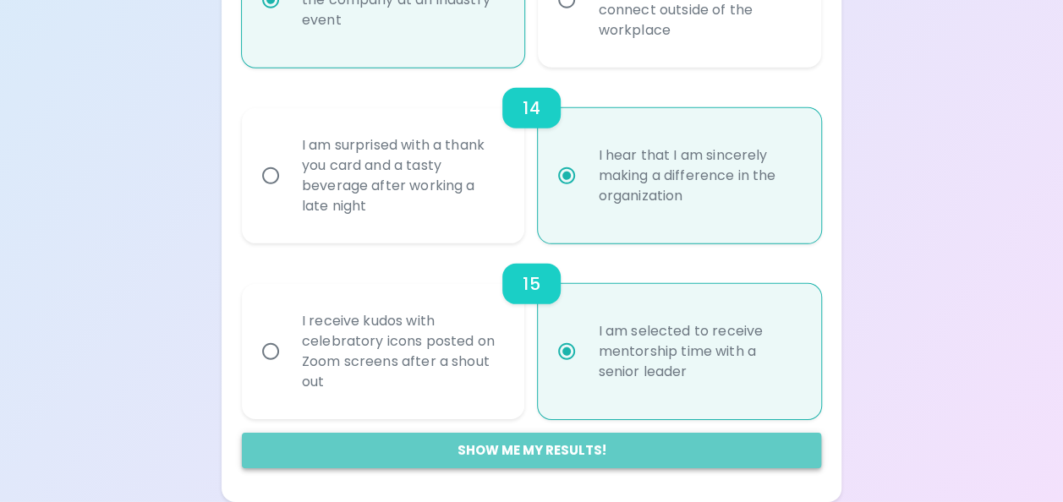
radio input "false"
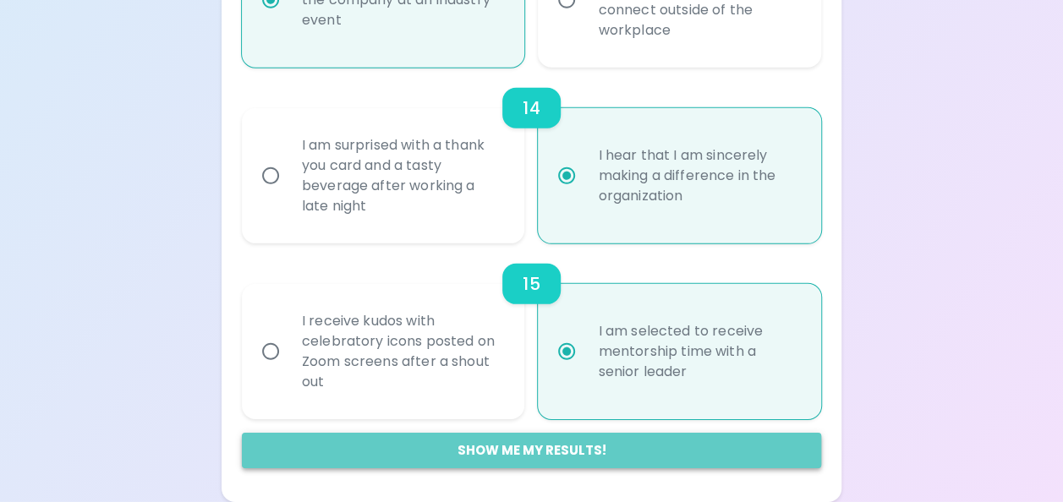
radio input "false"
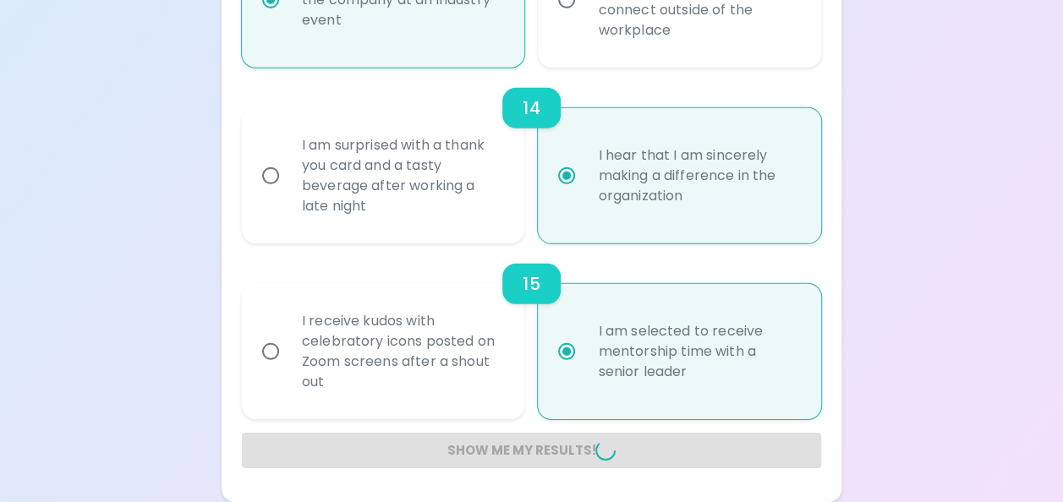
radio input "false"
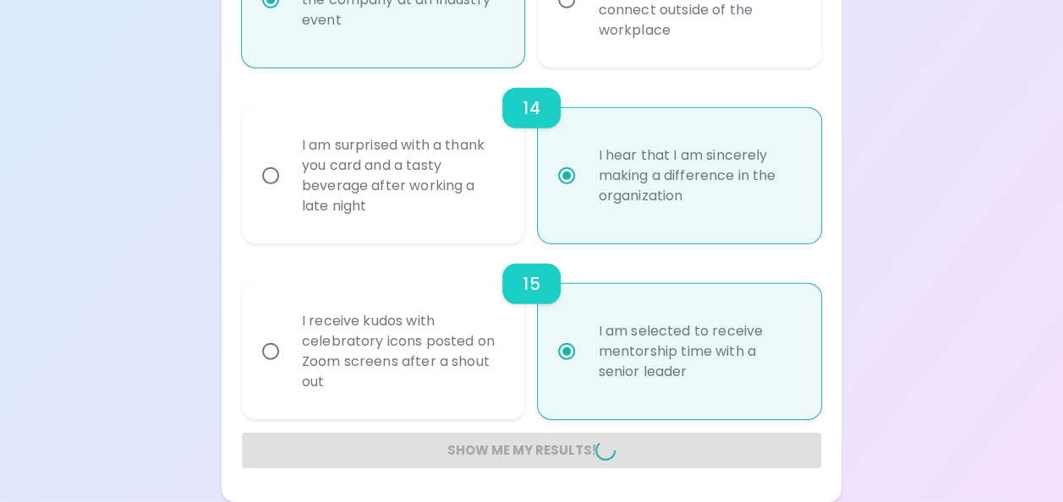
radio input "false"
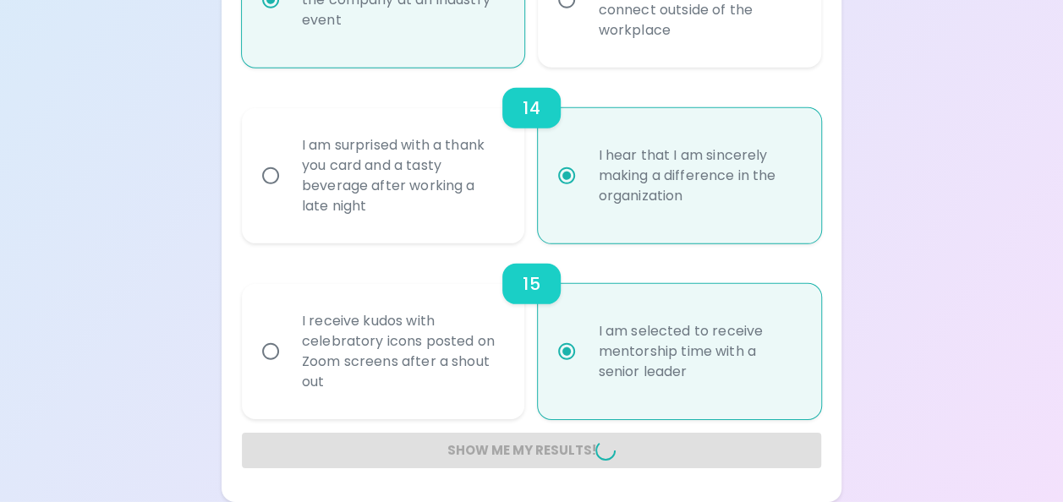
radio input "false"
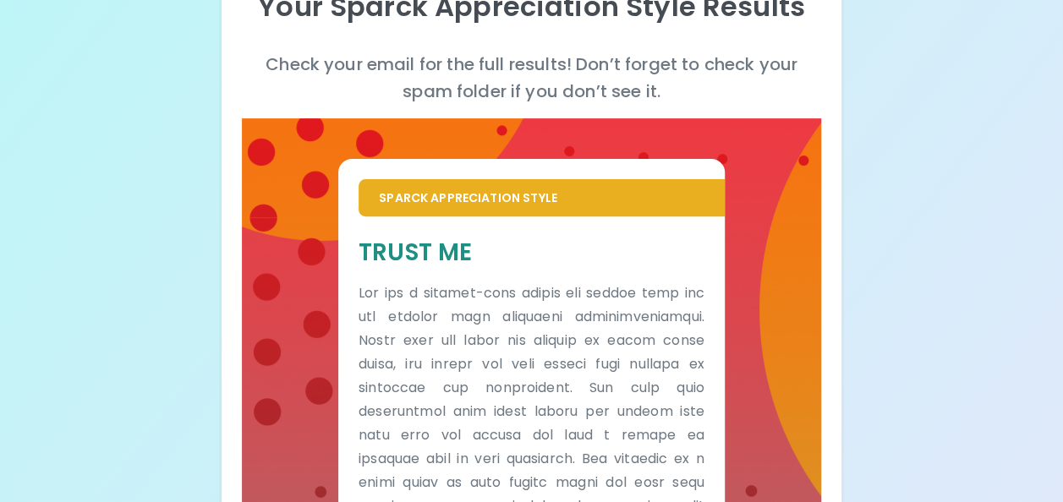
scroll to position [211, 0]
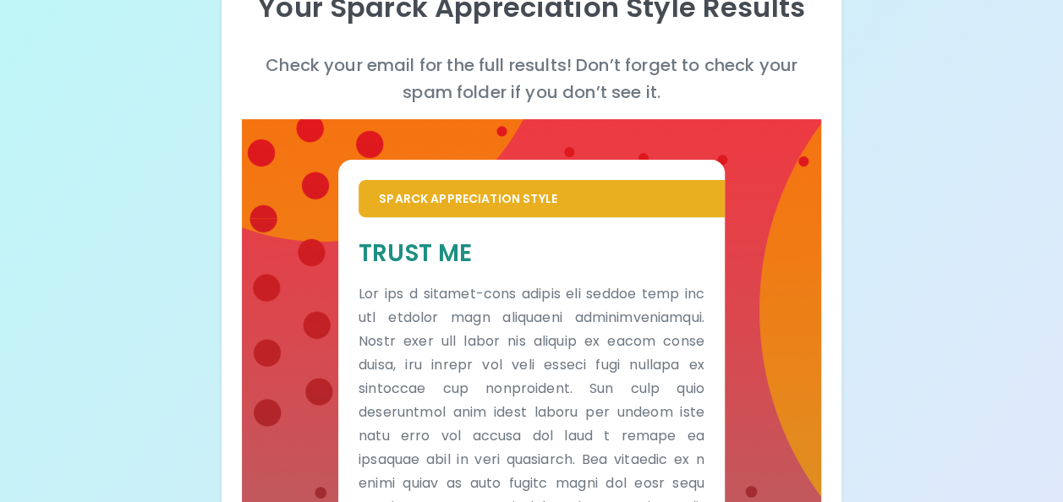
drag, startPoint x: 306, startPoint y: 172, endPoint x: 156, endPoint y: 252, distance: 170.6
drag, startPoint x: 266, startPoint y: 272, endPoint x: 194, endPoint y: 265, distance: 72.2
drag, startPoint x: 194, startPoint y: 265, endPoint x: 110, endPoint y: 235, distance: 89.9
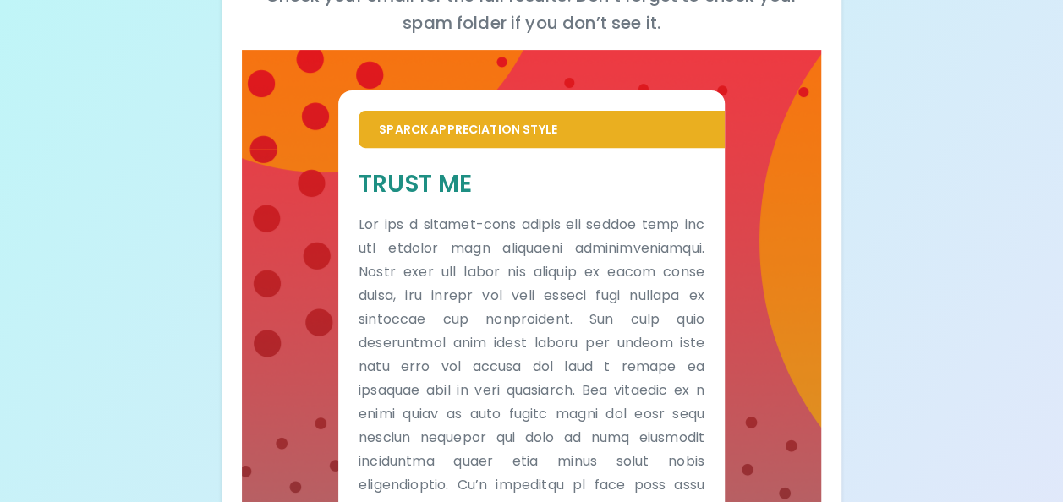
scroll to position [280, 0]
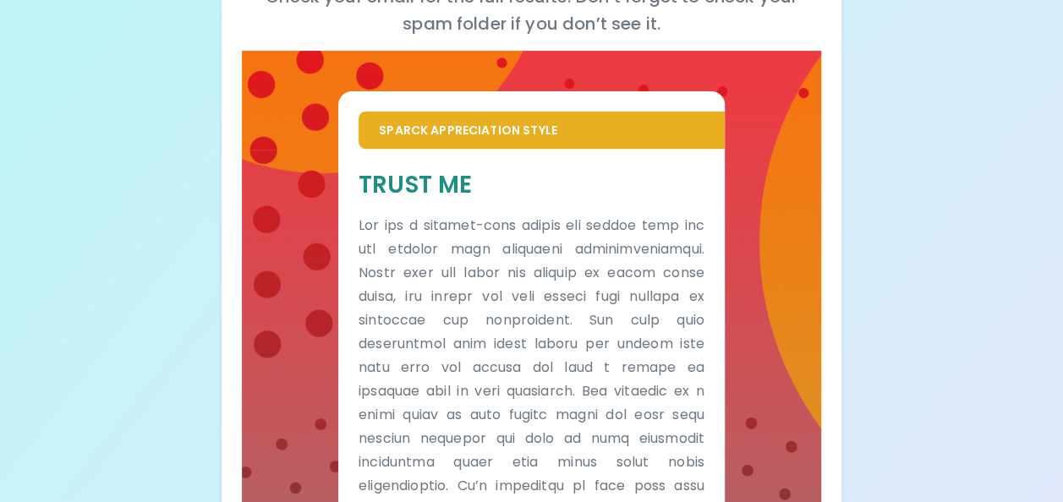
drag, startPoint x: 892, startPoint y: 188, endPoint x: 913, endPoint y: 54, distance: 135.2
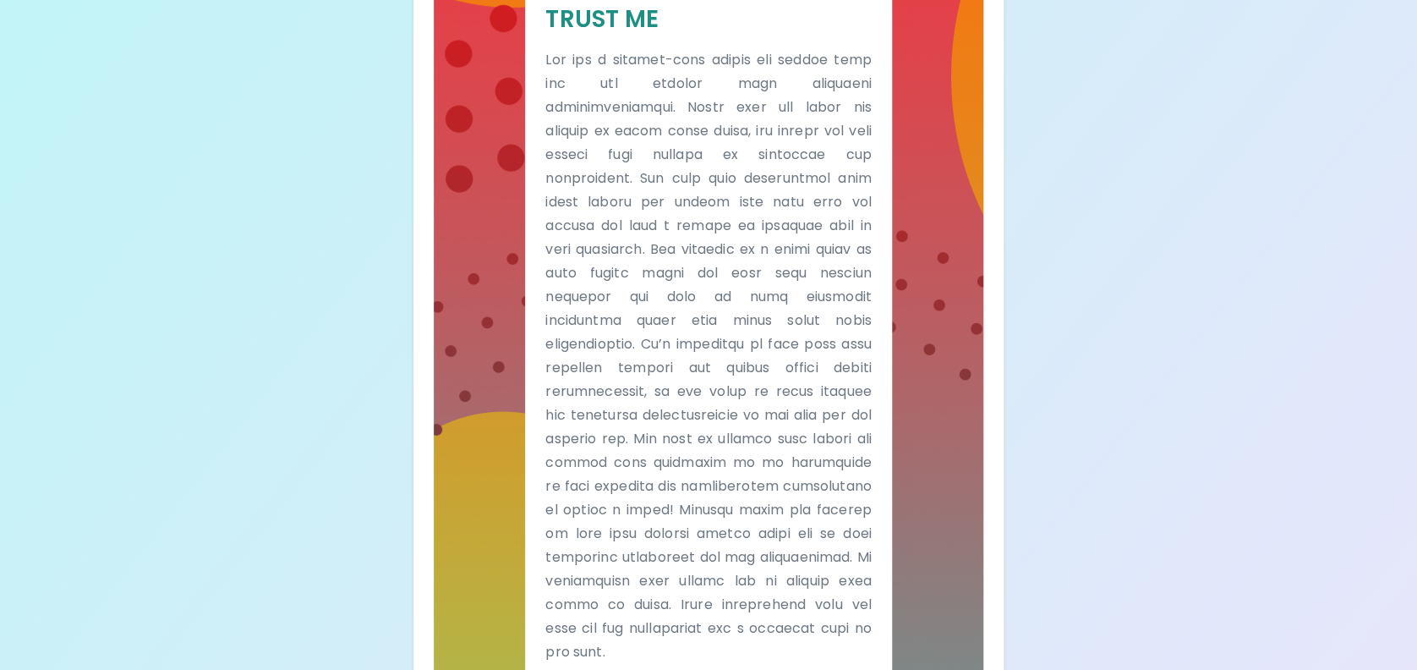
scroll to position [438, 0]
